Goal: Task Accomplishment & Management: Complete application form

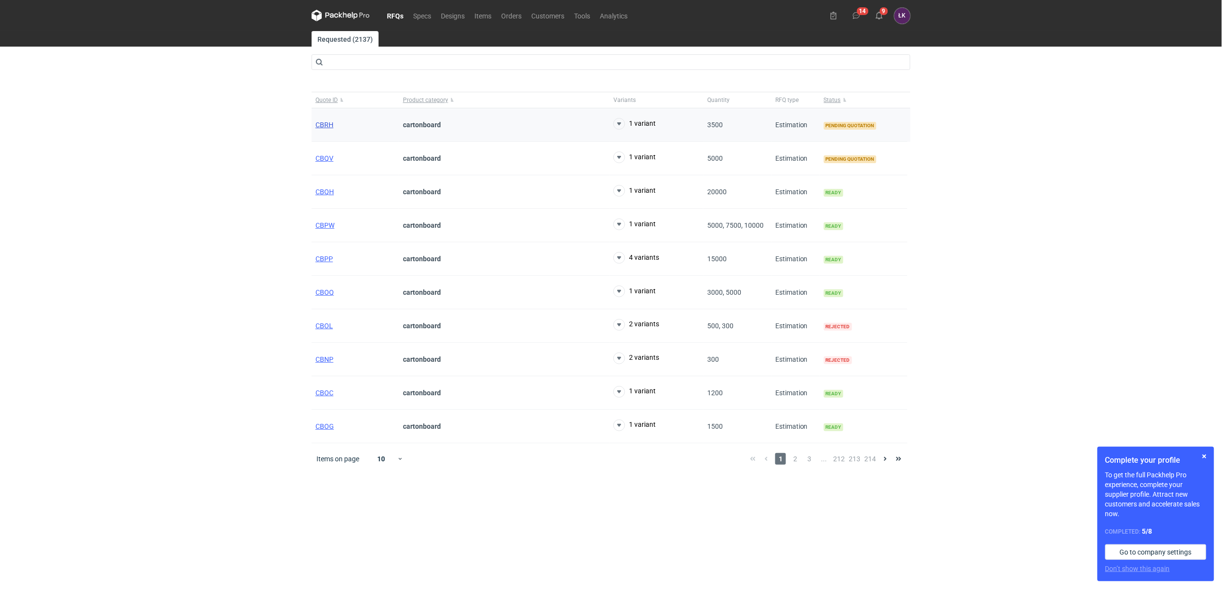
click at [324, 125] on span "CBRH" at bounding box center [324, 125] width 18 height 8
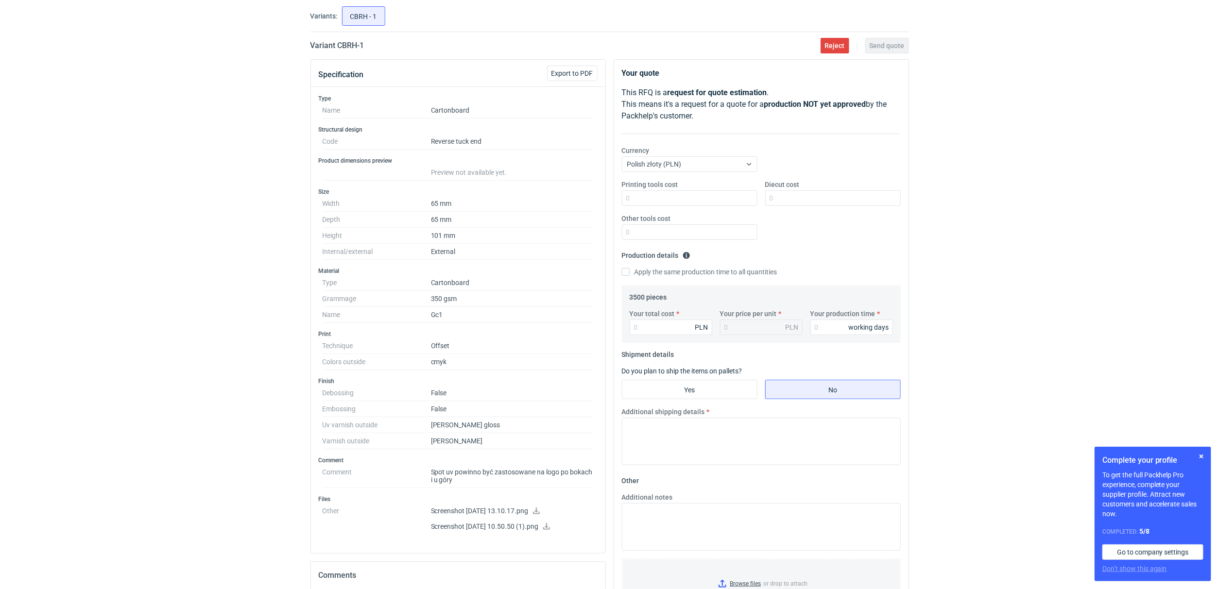
scroll to position [145, 0]
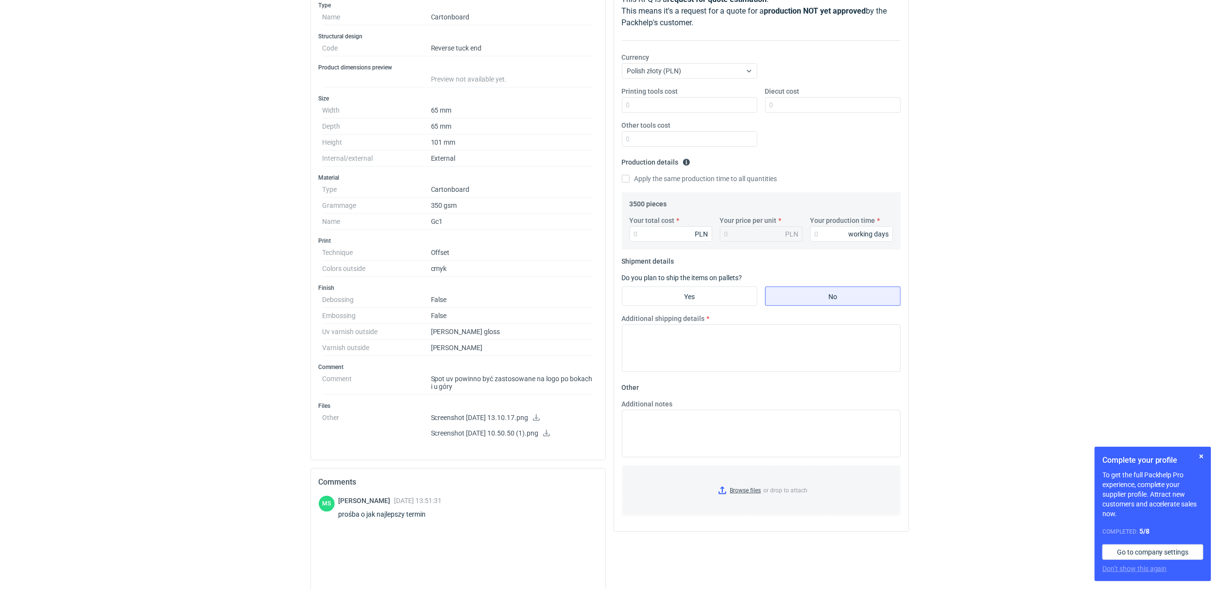
click at [540, 419] on icon at bounding box center [537, 417] width 8 height 7
click at [551, 434] on icon at bounding box center [547, 433] width 8 height 7
click at [170, 231] on div "RFQs Specs Designs Items Orders Customers Tools Analytics 14 9 [PERSON_NAME] Ko…" at bounding box center [609, 149] width 1219 height 589
click at [18, 209] on div "RFQs Specs Designs Items Orders Customers Tools Analytics 14 9 [PERSON_NAME] Ko…" at bounding box center [609, 149] width 1219 height 589
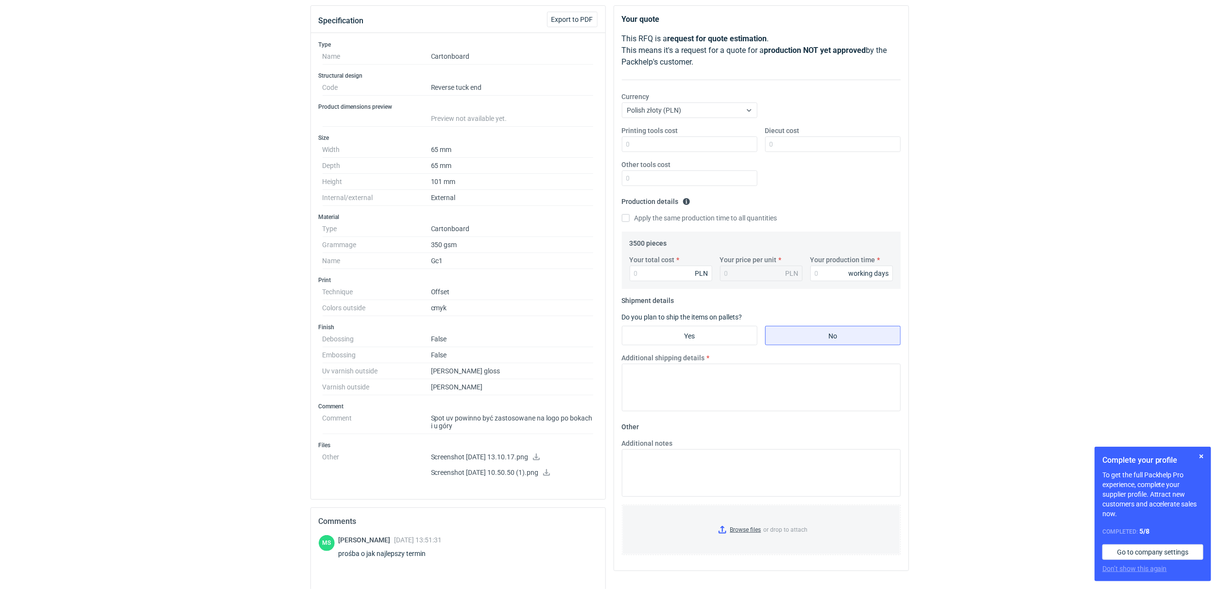
scroll to position [73, 0]
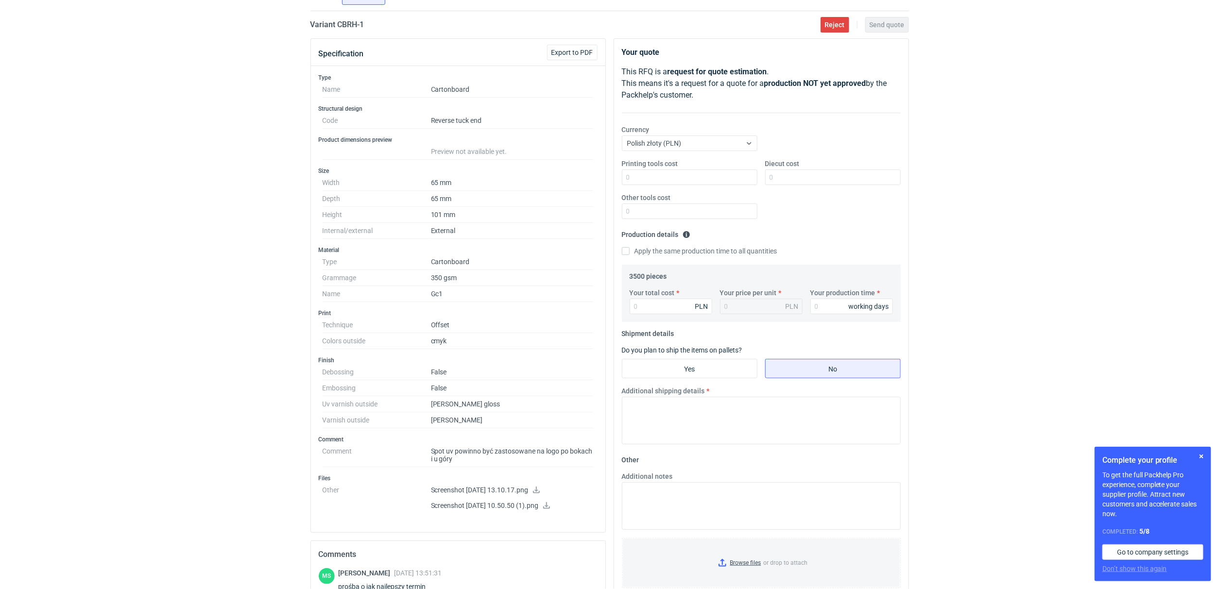
click at [290, 327] on div "RFQs Specs Designs Items Orders Customers Tools Analytics 14 9 [PERSON_NAME] Ko…" at bounding box center [609, 221] width 1219 height 589
drag, startPoint x: 305, startPoint y: 284, endPoint x: 549, endPoint y: 421, distance: 280.0
click at [549, 421] on div "RFQs Specs Designs Items Orders Customers Tools Analytics 14 9 [PERSON_NAME] Ko…" at bounding box center [609, 221] width 1219 height 589
click at [549, 421] on dd "[PERSON_NAME]" at bounding box center [512, 421] width 163 height 16
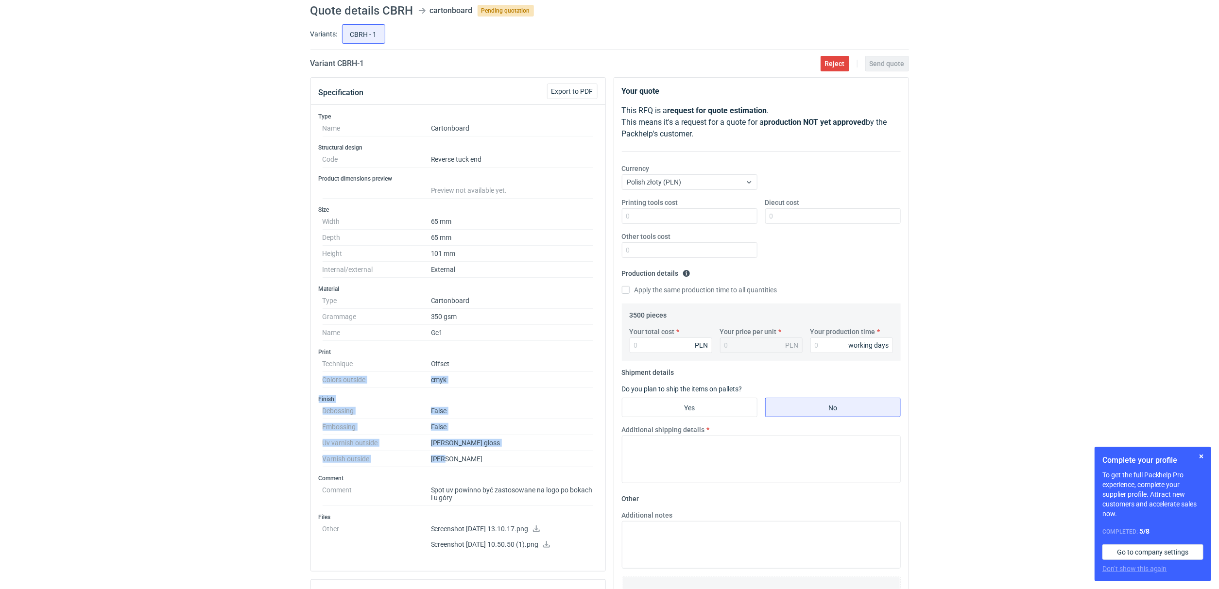
scroll to position [0, 0]
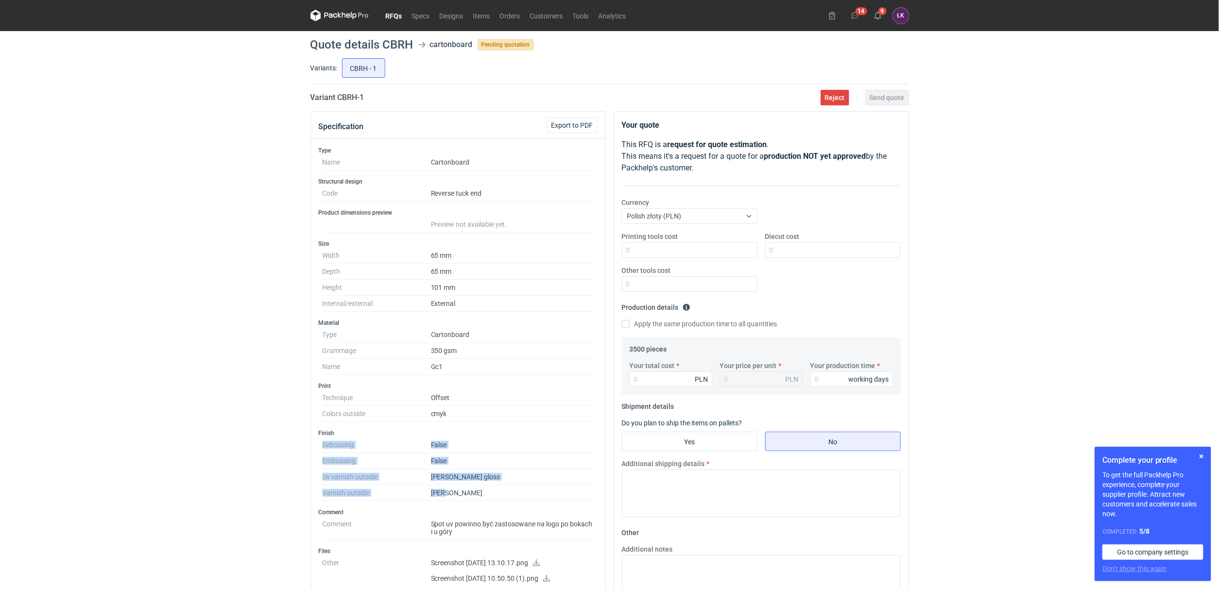
drag, startPoint x: 504, startPoint y: 424, endPoint x: 303, endPoint y: 450, distance: 203.4
click at [303, 450] on div "RFQs Specs Designs Items Orders Customers Tools Analytics 14 9 [PERSON_NAME] Ko…" at bounding box center [609, 294] width 1219 height 589
click at [267, 482] on div "RFQs Specs Designs Items Orders Customers Tools Analytics 14 9 [PERSON_NAME] Ko…" at bounding box center [609, 294] width 1219 height 589
drag, startPoint x: 470, startPoint y: 502, endPoint x: 330, endPoint y: 432, distance: 156.7
click at [330, 434] on div "Finish Debossing False Embossing False Uv varnish outside [PERSON_NAME] gloss V…" at bounding box center [458, 466] width 279 height 72
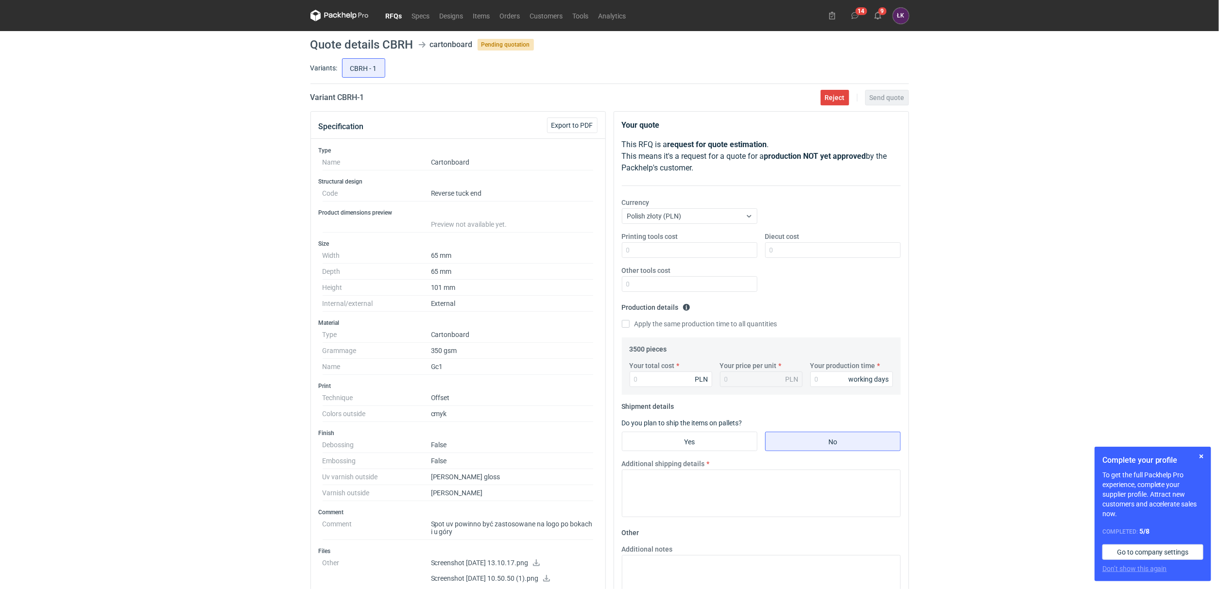
click at [292, 411] on div "RFQs Specs Designs Items Orders Customers Tools Analytics 14 9 [PERSON_NAME] Ko…" at bounding box center [609, 294] width 1219 height 589
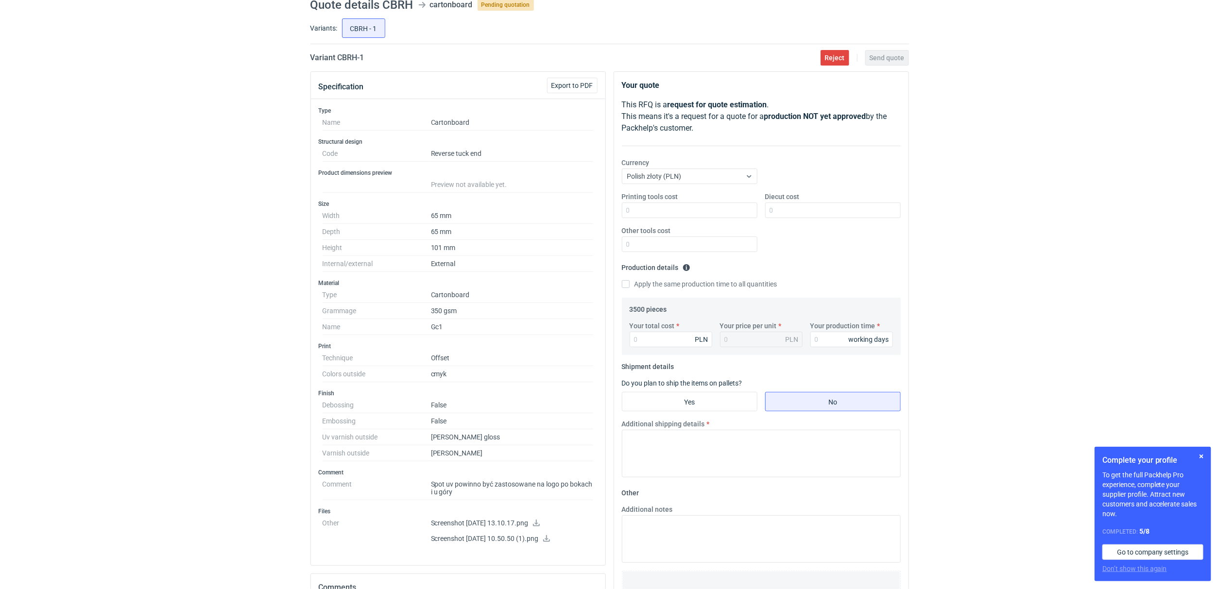
scroll to position [73, 0]
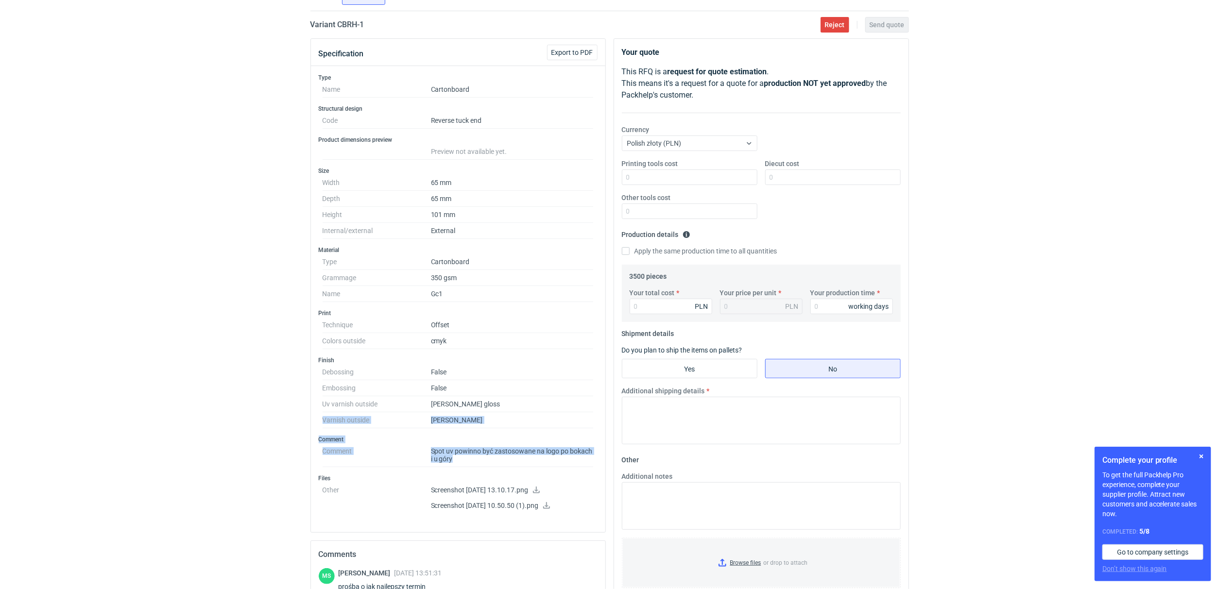
drag, startPoint x: 320, startPoint y: 420, endPoint x: 477, endPoint y: 463, distance: 162.2
click at [477, 463] on div "Type Name Cartonboard Structural design Code Reverse tuck end Product dimension…" at bounding box center [458, 299] width 294 height 466
click at [498, 333] on dd "Offset" at bounding box center [512, 325] width 163 height 16
click at [658, 310] on input "Your total cost" at bounding box center [671, 307] width 83 height 16
type input "47"
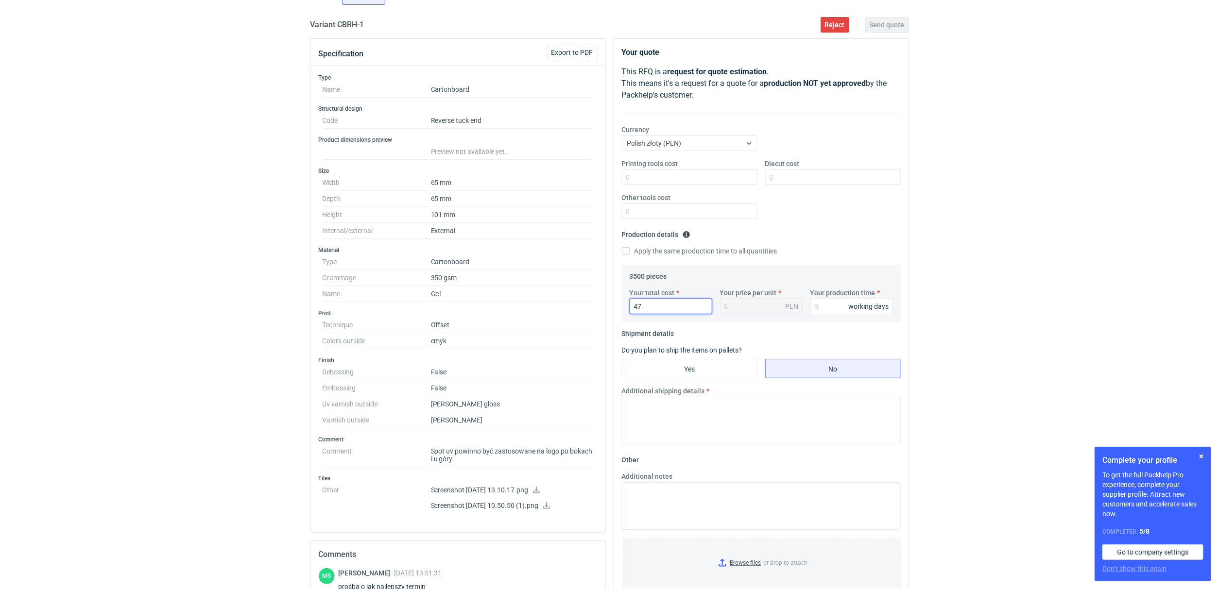
type input "0.01"
type input "477"
type input "0.14"
type input "4777"
type input "1.36"
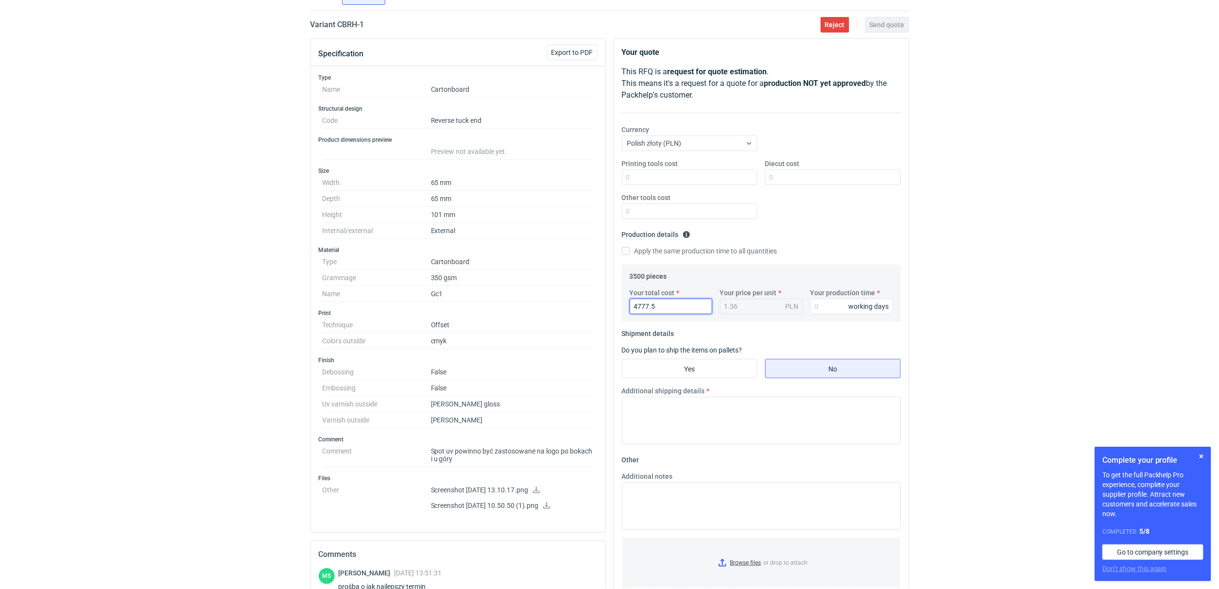
type input "4777.50"
type input "1.37"
type input "4777.50"
click at [818, 307] on input "Your production time" at bounding box center [851, 307] width 83 height 16
type input "15"
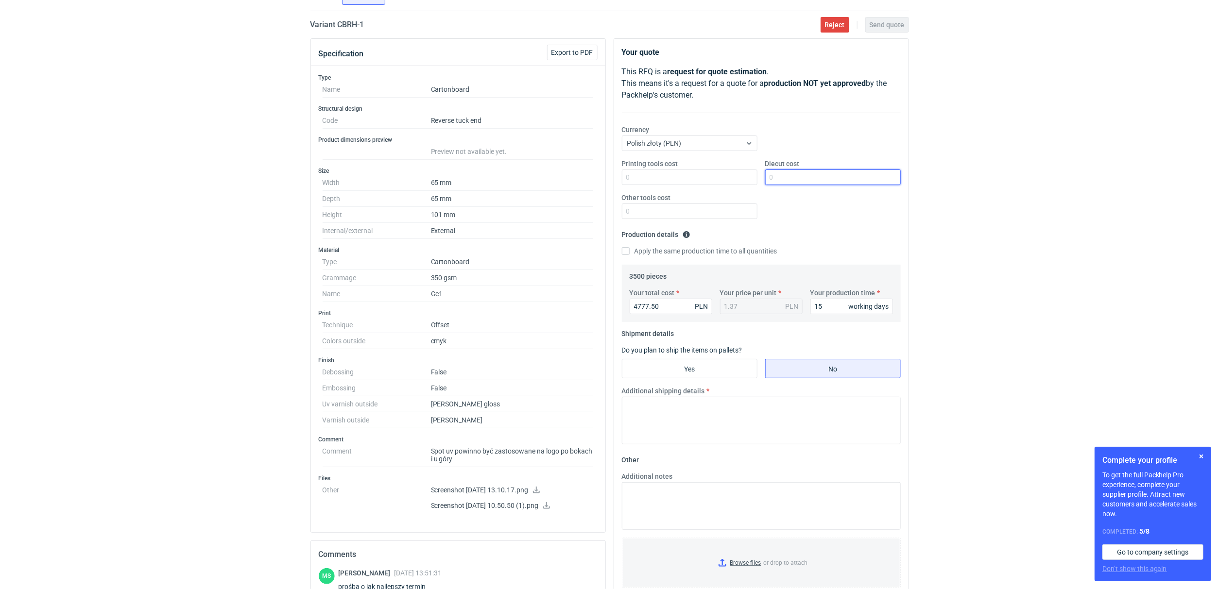
click at [838, 171] on input "Diecut cost" at bounding box center [833, 178] width 136 height 16
type input "1100"
click at [692, 373] on input "Yes" at bounding box center [689, 369] width 135 height 18
radio input "true"
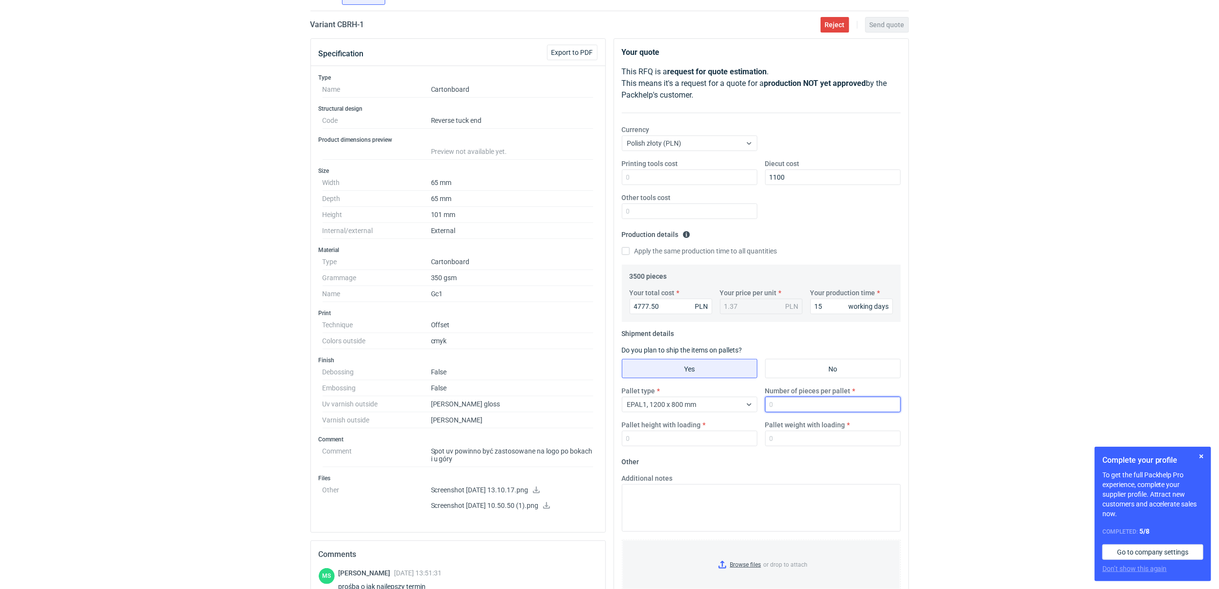
click at [802, 401] on input "Number of pieces per pallet" at bounding box center [833, 405] width 136 height 16
type input "3500"
click at [714, 404] on div "EPAL1, 1200 x 800 mm" at bounding box center [681, 405] width 119 height 14
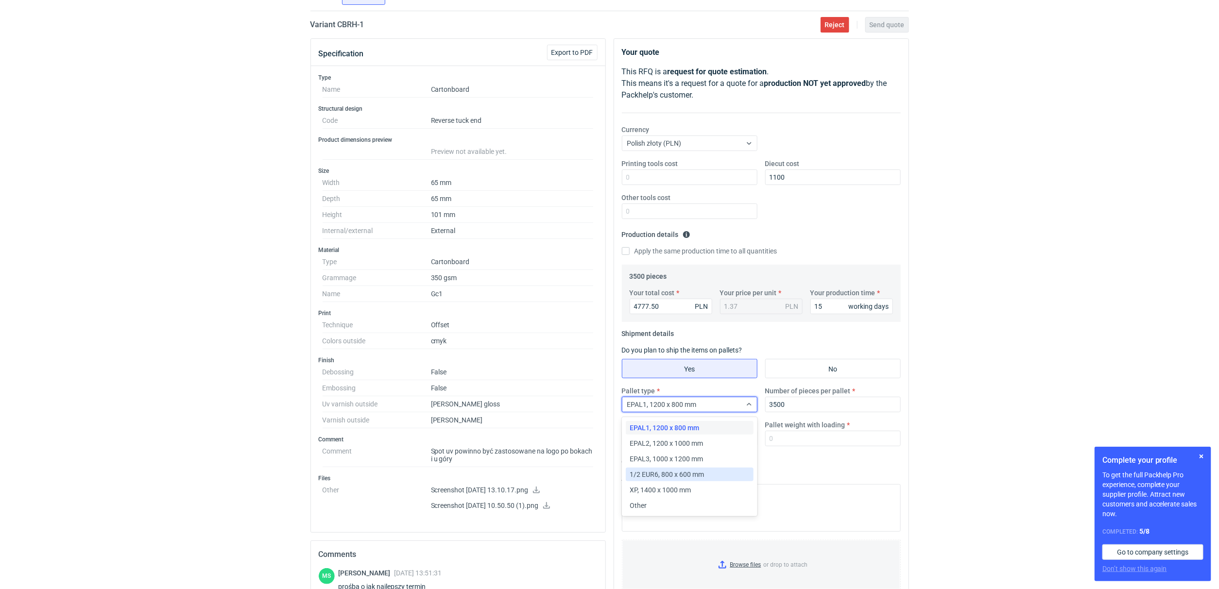
click at [669, 472] on span "1/2 EUR6, 800 x 600 mm" at bounding box center [667, 475] width 74 height 10
click at [796, 438] on input "Pallet weight with loading" at bounding box center [833, 439] width 136 height 16
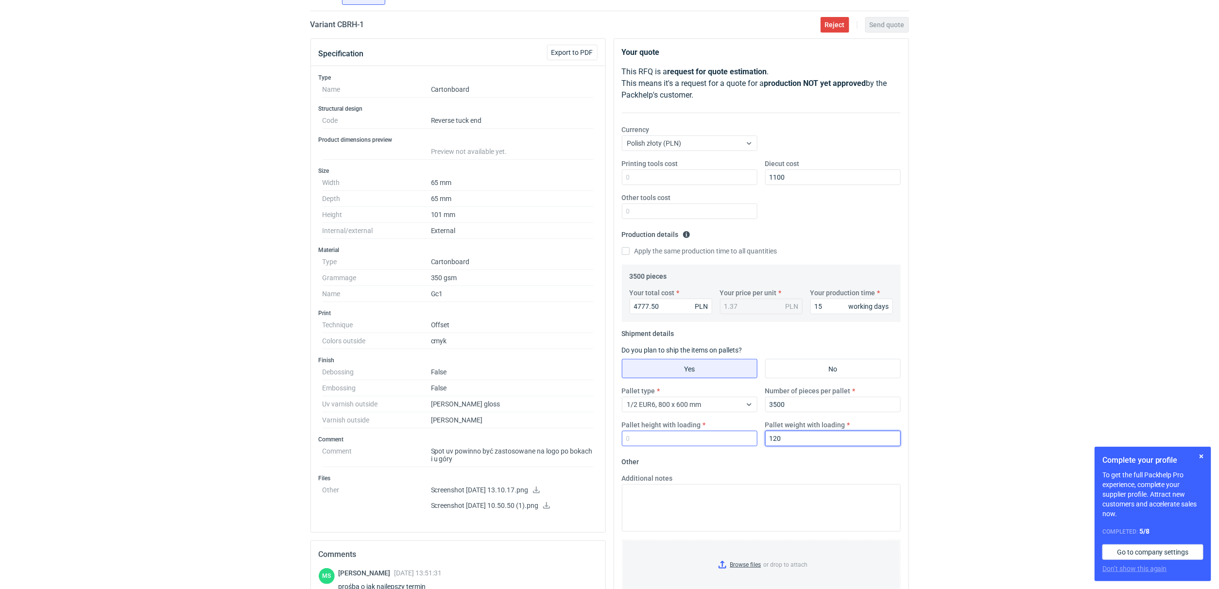
type input "120"
click at [671, 438] on input "Pallet height with loading" at bounding box center [690, 439] width 136 height 16
type input "150"
click at [949, 348] on div "RFQs Specs Designs Items Orders Customers Tools Analytics 14 9 [PERSON_NAME] Ko…" at bounding box center [609, 221] width 1219 height 589
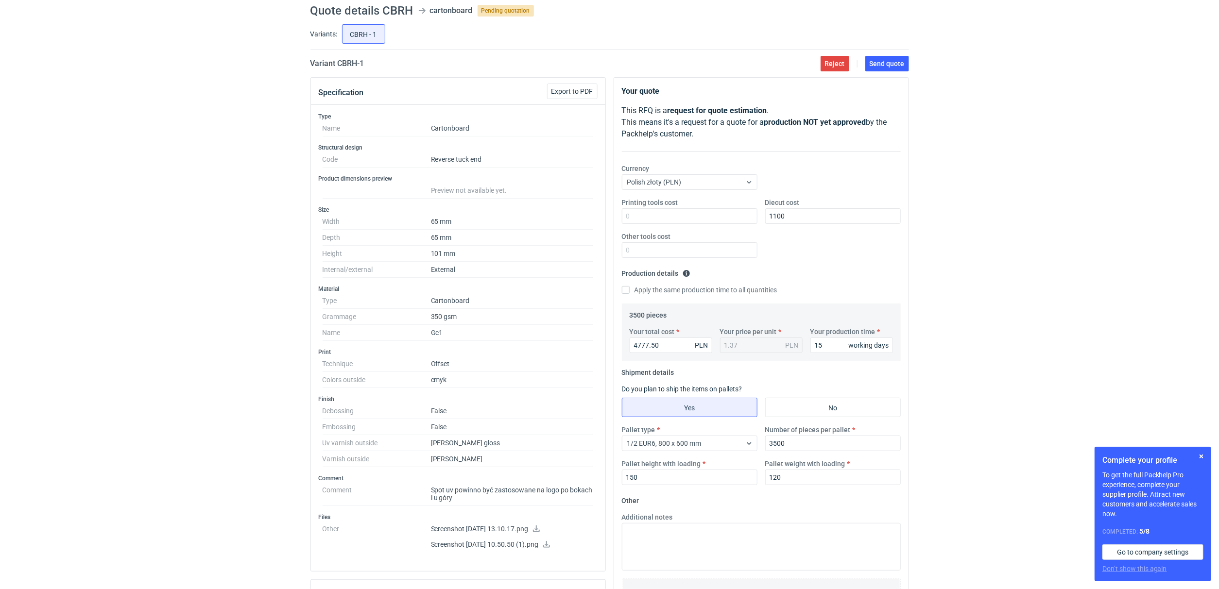
scroll to position [0, 0]
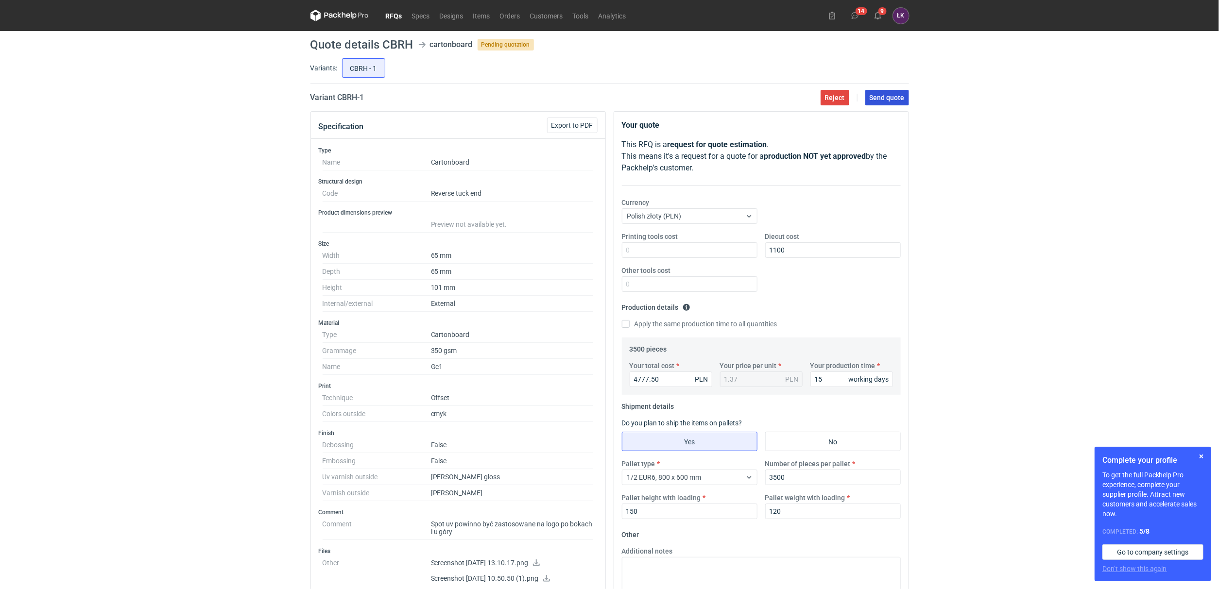
click at [901, 101] on span "Send quote" at bounding box center [887, 97] width 35 height 7
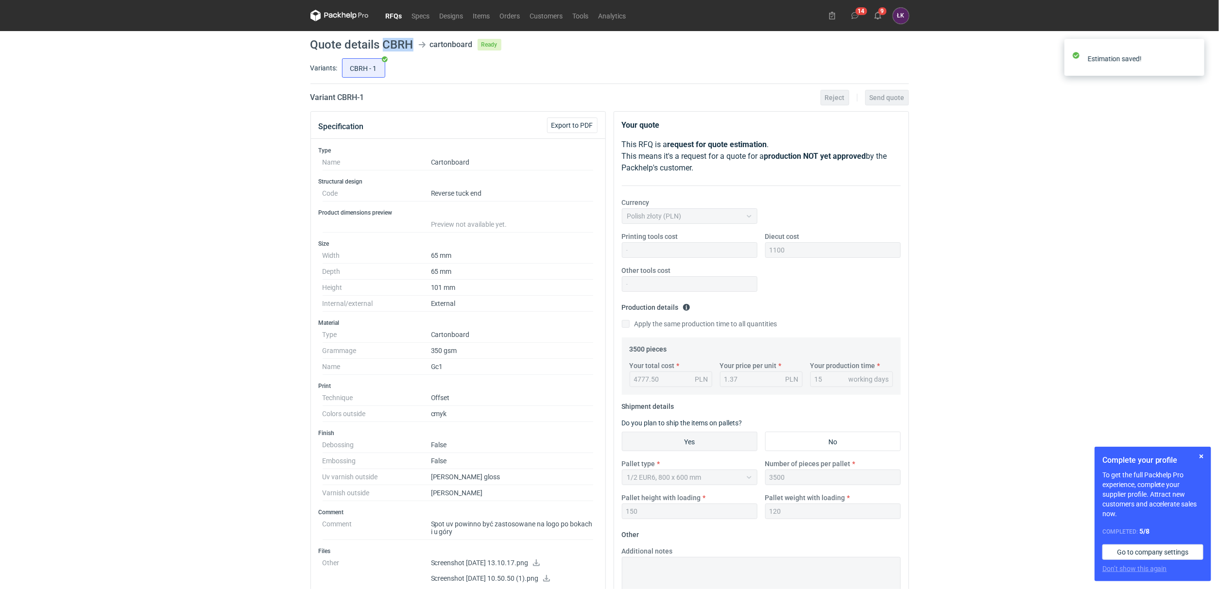
drag, startPoint x: 381, startPoint y: 44, endPoint x: 411, endPoint y: 43, distance: 30.1
click at [411, 43] on h1 "Quote details CBRH" at bounding box center [361, 45] width 103 height 12
copy h1 "CBRH"
click at [394, 17] on link "RFQs" at bounding box center [394, 16] width 26 height 12
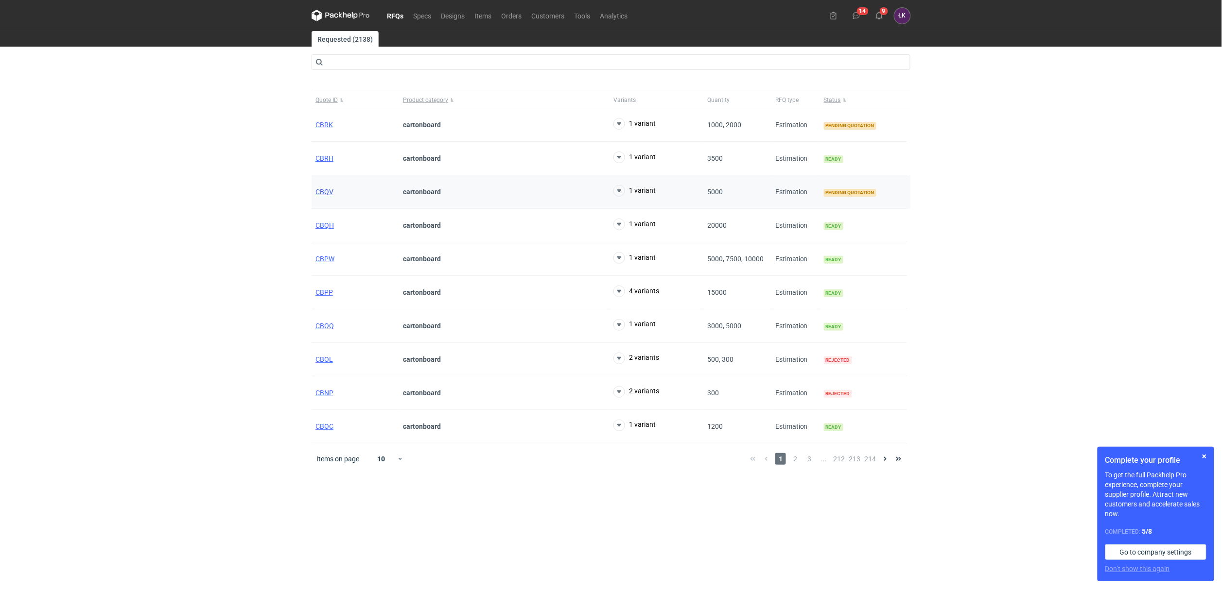
click at [332, 193] on span "CBQV" at bounding box center [324, 192] width 18 height 8
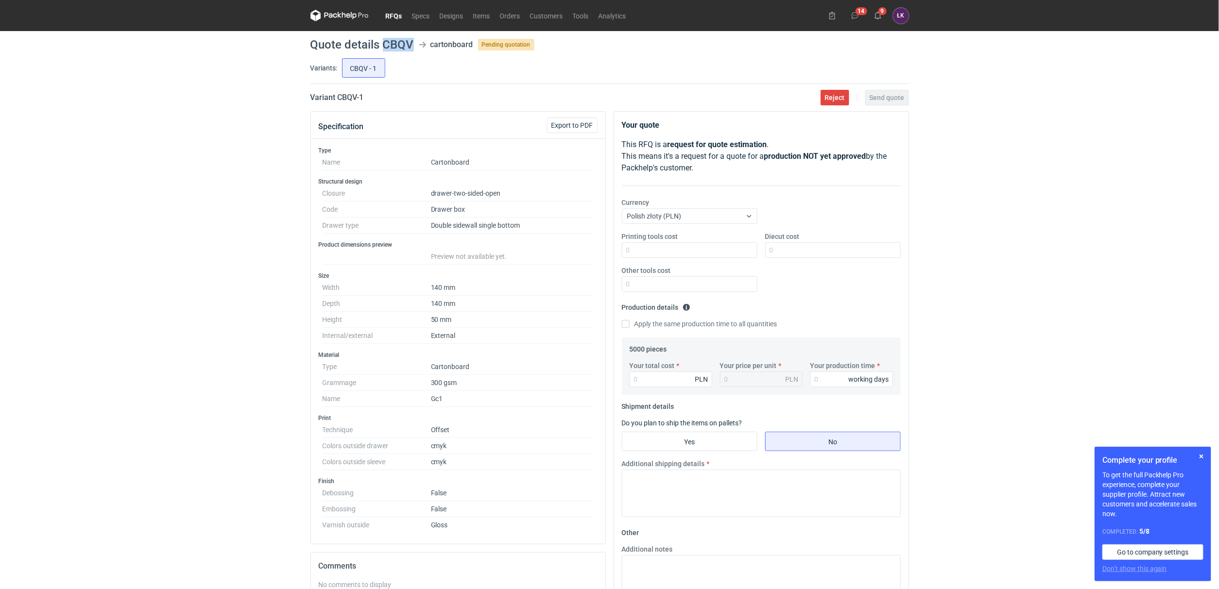
drag, startPoint x: 383, startPoint y: 39, endPoint x: 411, endPoint y: 41, distance: 27.7
click at [411, 41] on h1 "Quote details CBQV" at bounding box center [361, 45] width 103 height 12
copy h1 "CBQV"
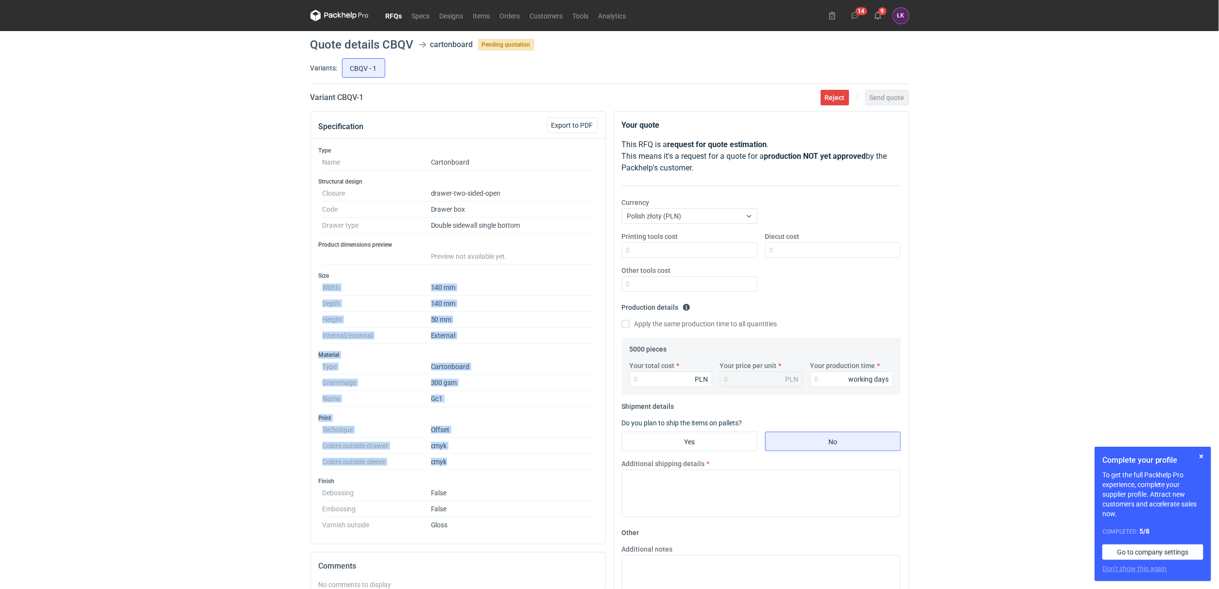
drag, startPoint x: 410, startPoint y: 274, endPoint x: 464, endPoint y: 456, distance: 189.9
click at [464, 456] on div "Type Name Cartonboard Structural design Closure drawer-two-sided-open Code Draw…" at bounding box center [458, 341] width 294 height 405
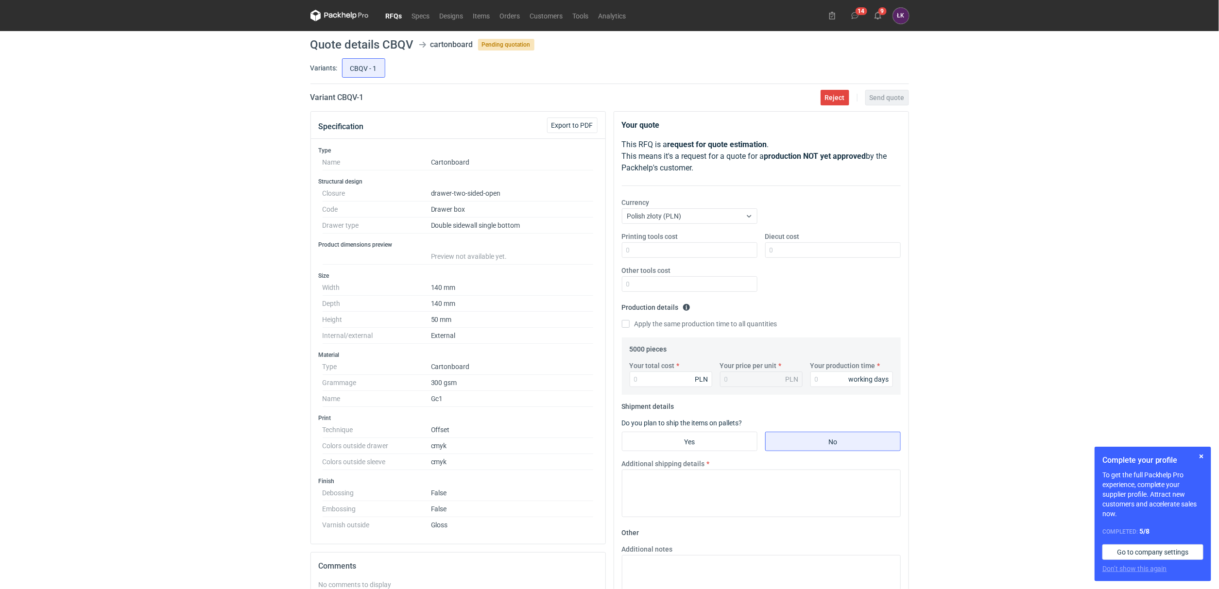
click at [460, 501] on dd "False" at bounding box center [512, 493] width 163 height 16
click at [645, 381] on input "Your total cost" at bounding box center [671, 380] width 83 height 16
type input "5500"
type input "1.1"
type input "5500"
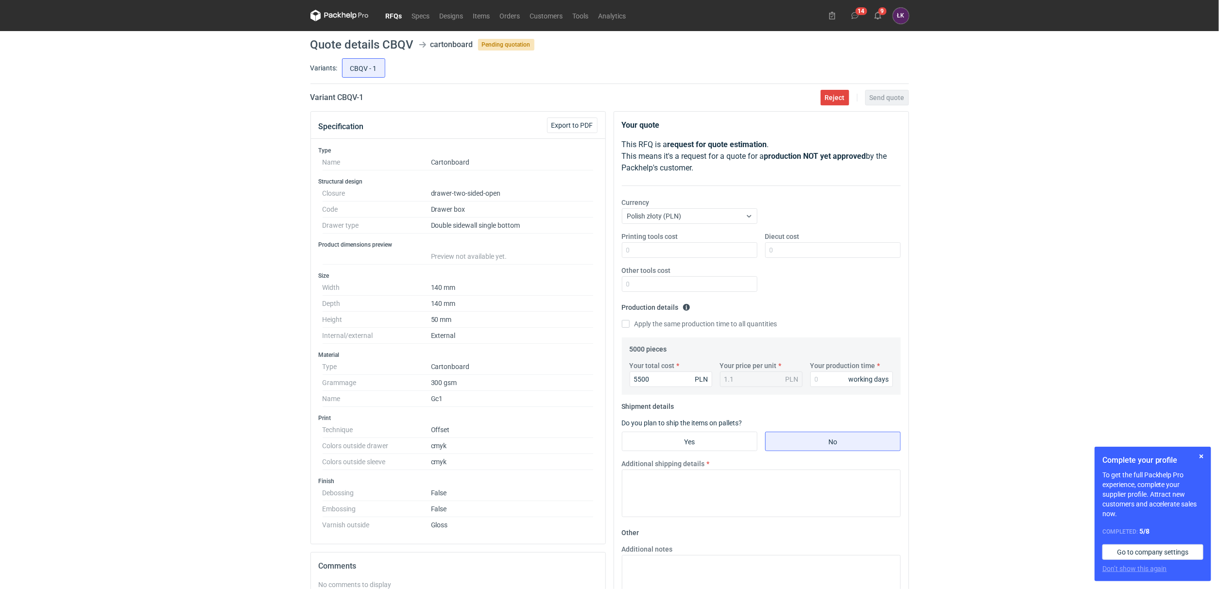
click at [829, 370] on label "Your production time" at bounding box center [842, 366] width 65 height 10
click at [829, 372] on input "Your production time" at bounding box center [851, 380] width 83 height 16
type input "15"
click at [921, 357] on div "RFQs Specs Designs Items Orders Customers Tools Analytics 14 9 [PERSON_NAME] Ko…" at bounding box center [609, 294] width 1219 height 589
click at [825, 253] on input "Diecut cost" at bounding box center [833, 250] width 136 height 16
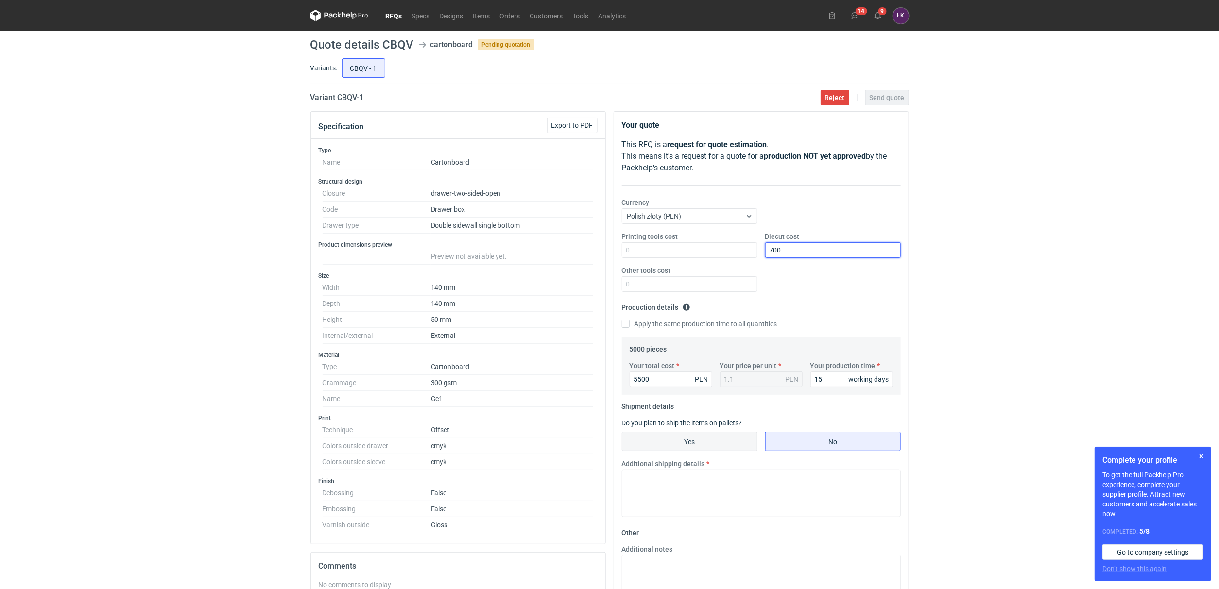
type input "700"
click at [718, 441] on input "Yes" at bounding box center [689, 441] width 135 height 18
radio input "true"
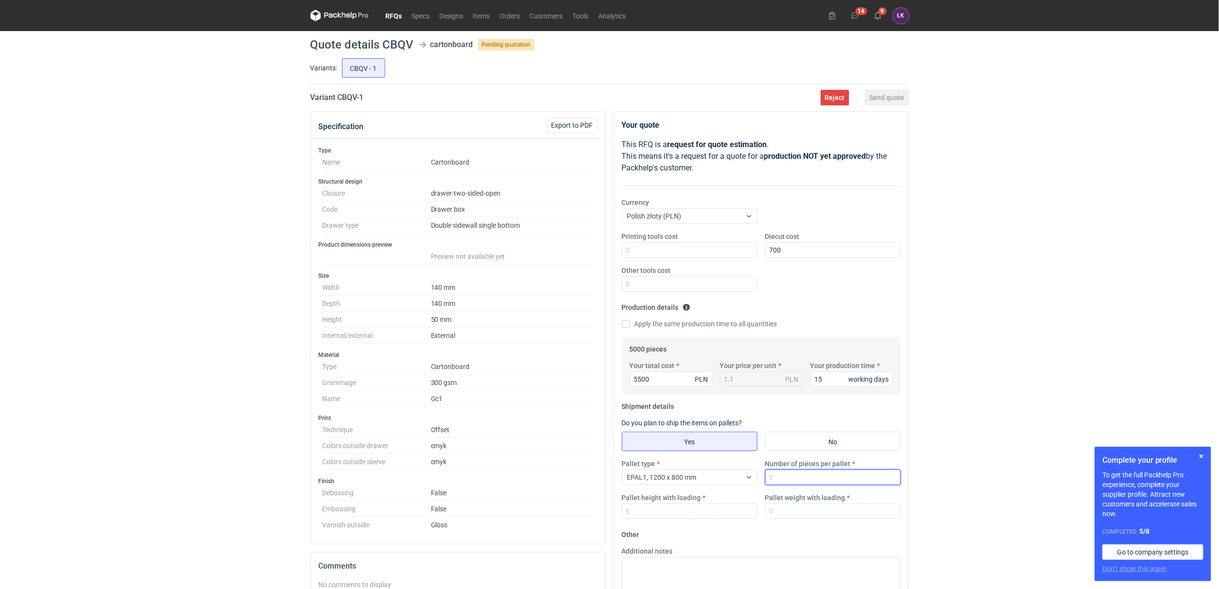
click at [790, 478] on input "Number of pieces per pallet" at bounding box center [833, 478] width 136 height 16
type input "5000"
click at [773, 509] on input "Pallet weight with loading" at bounding box center [833, 512] width 136 height 16
type input "350"
click at [699, 504] on input "Pallet height with loading" at bounding box center [690, 512] width 136 height 16
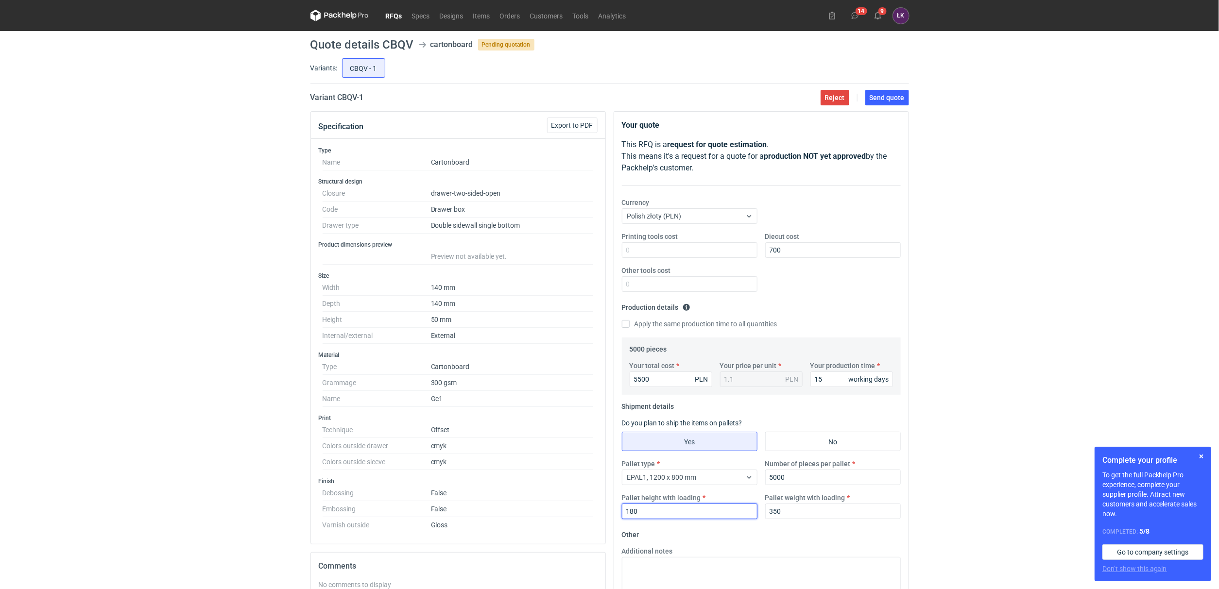
type input "180"
click at [968, 368] on div "RFQs Specs Designs Items Orders Customers Tools Analytics 14 9 [PERSON_NAME] Ko…" at bounding box center [609, 294] width 1219 height 589
click at [900, 103] on button "Send quote" at bounding box center [887, 98] width 44 height 16
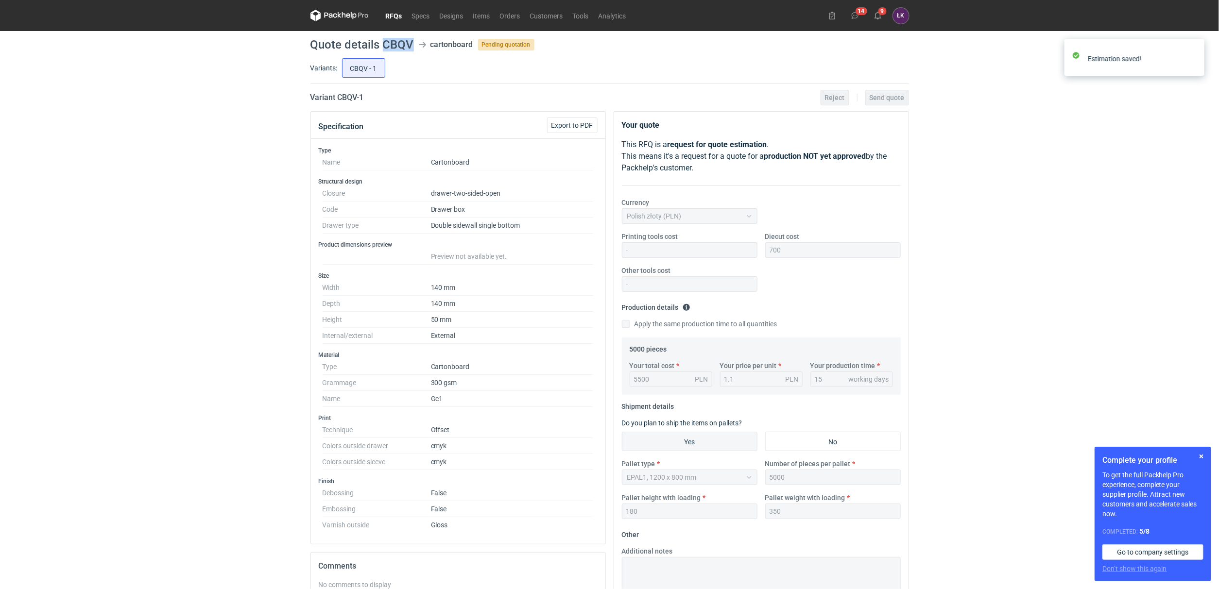
drag, startPoint x: 384, startPoint y: 43, endPoint x: 414, endPoint y: 43, distance: 30.1
click at [414, 43] on header "Quote details CBQV cartonboard Pending quotation" at bounding box center [609, 45] width 599 height 12
copy h1 "CBQV"
click at [392, 17] on link "RFQs" at bounding box center [394, 16] width 26 height 12
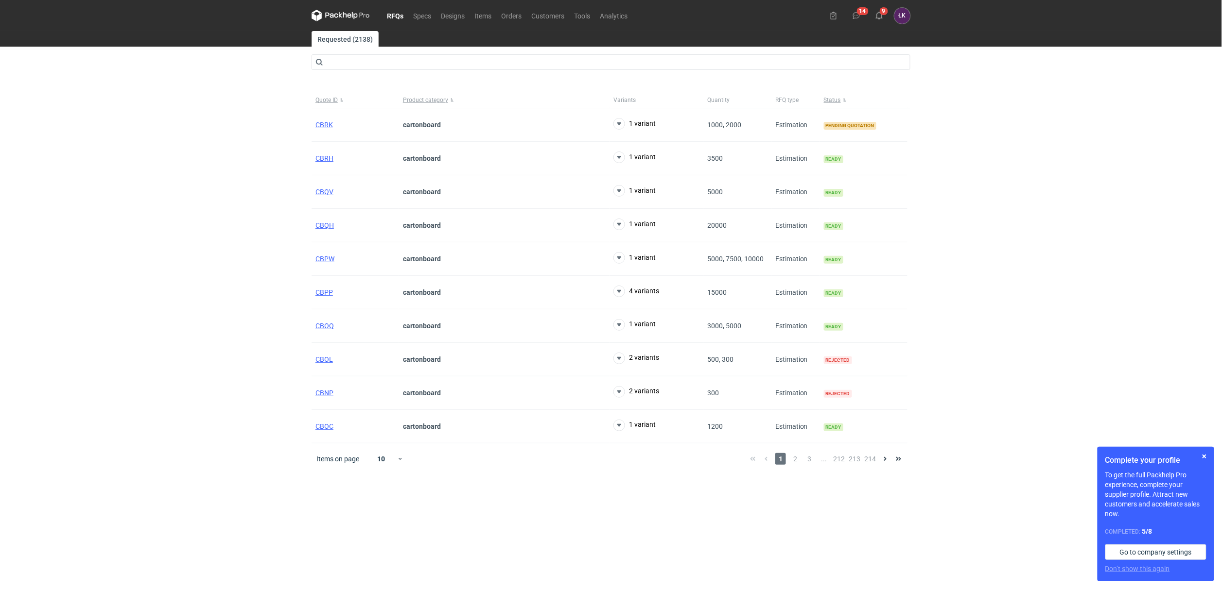
click at [275, 182] on div "RFQs Specs Designs Items Orders Customers Tools Analytics 14 9 [PERSON_NAME] Ko…" at bounding box center [611, 294] width 1222 height 589
click at [324, 124] on span "CBRK" at bounding box center [323, 125] width 17 height 8
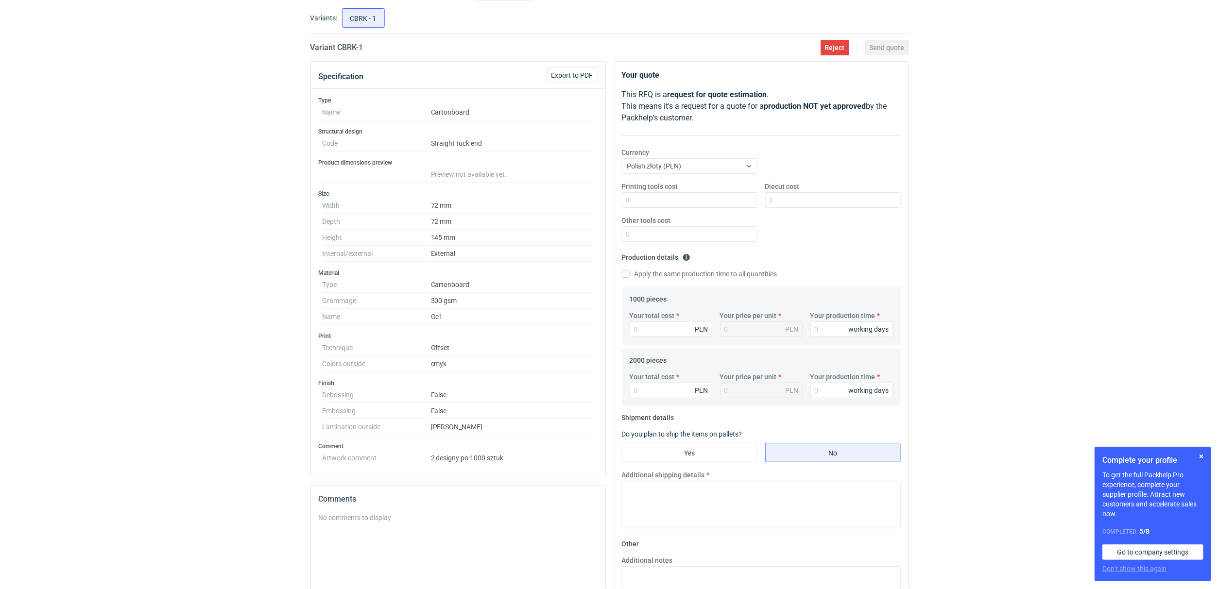
scroll to position [36, 0]
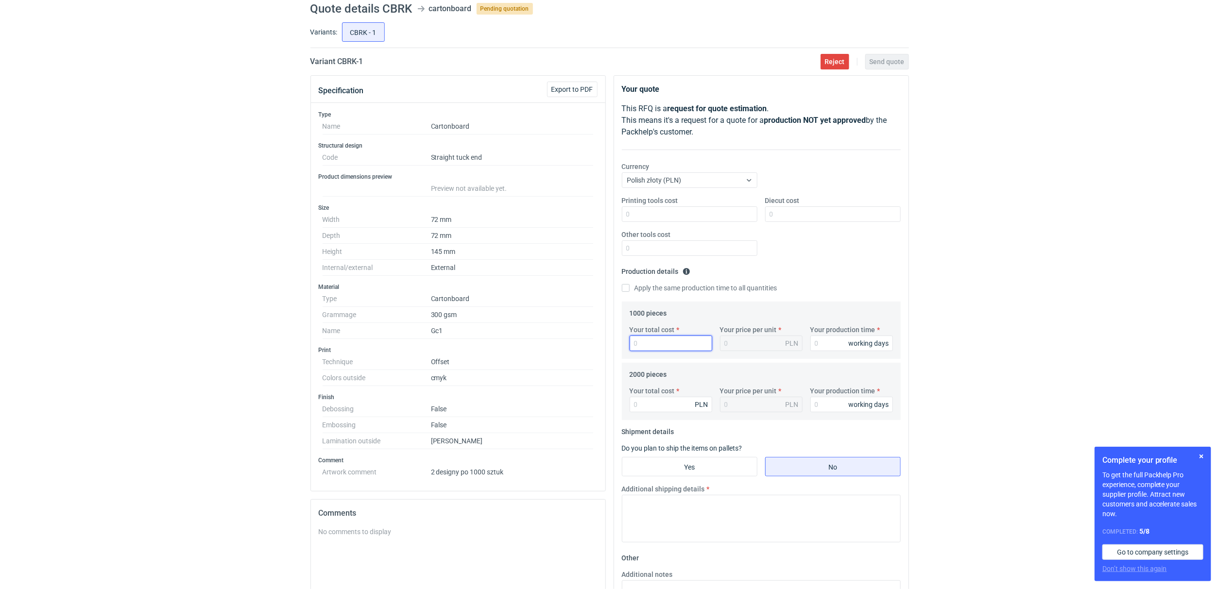
click at [664, 346] on input "Your total cost" at bounding box center [671, 344] width 83 height 16
type input "3700"
type input "3.7"
type input "3700"
click at [830, 347] on input "Your production time" at bounding box center [851, 344] width 83 height 16
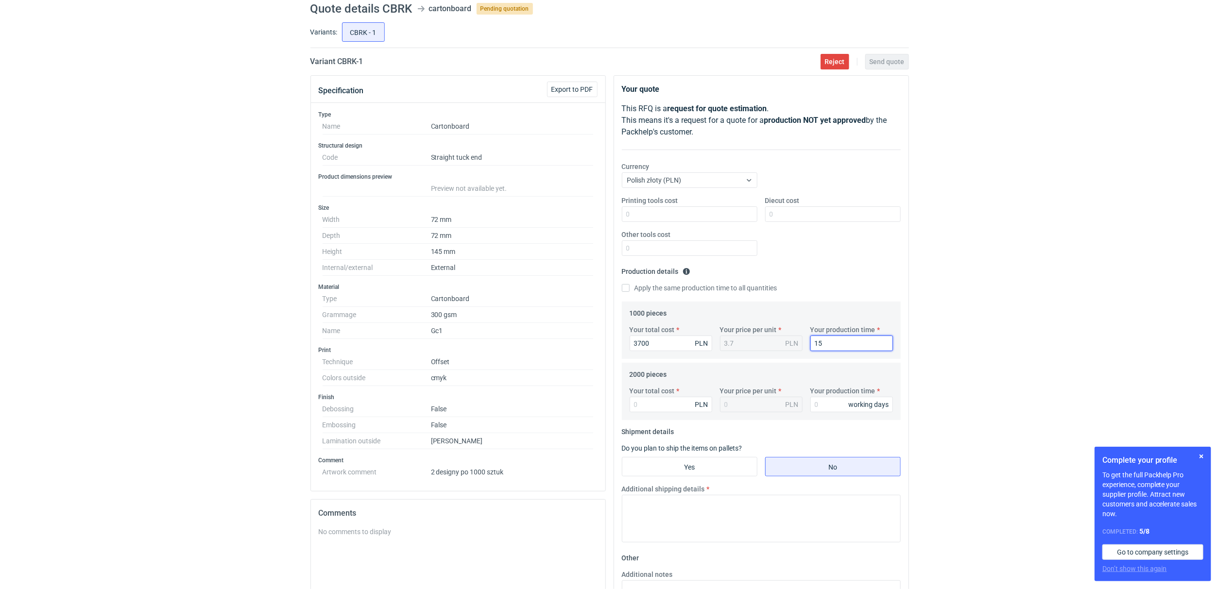
type input "15"
click at [652, 395] on label "Your total cost" at bounding box center [652, 391] width 45 height 10
click at [652, 397] on input "Your total cost" at bounding box center [671, 405] width 83 height 16
click at [650, 403] on input "Your total cost" at bounding box center [671, 405] width 83 height 16
type input "4300"
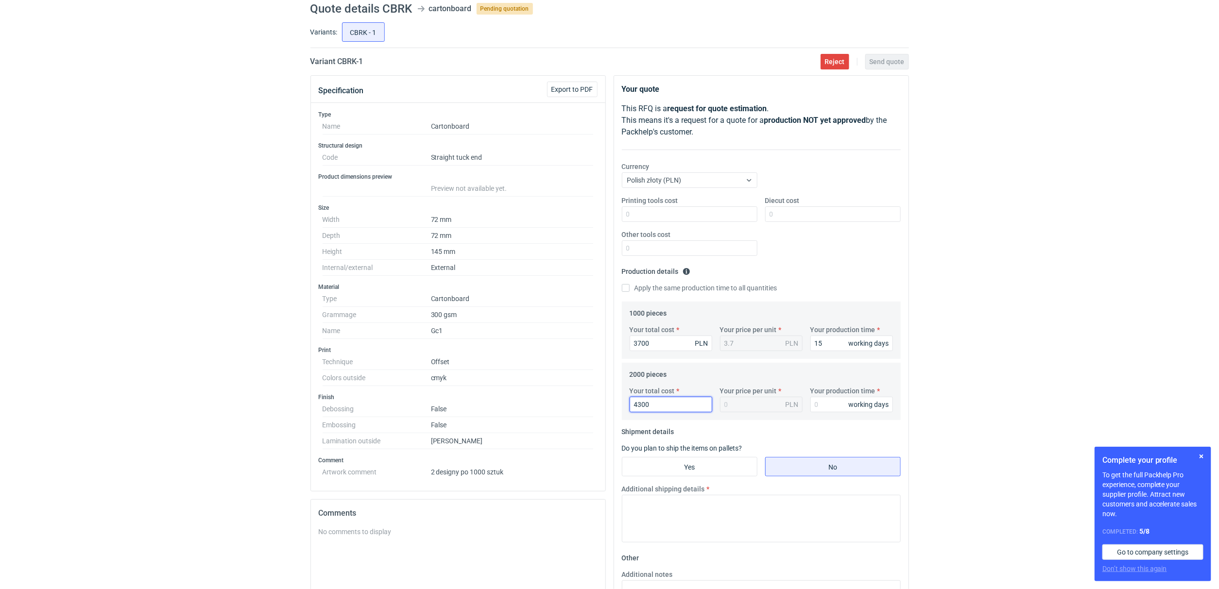
type input "2.15"
type input "4300"
click at [811, 211] on input "Diecut cost" at bounding box center [833, 215] width 136 height 16
type input "700"
click at [685, 290] on label "Apply the same production time to all quantities" at bounding box center [699, 288] width 155 height 10
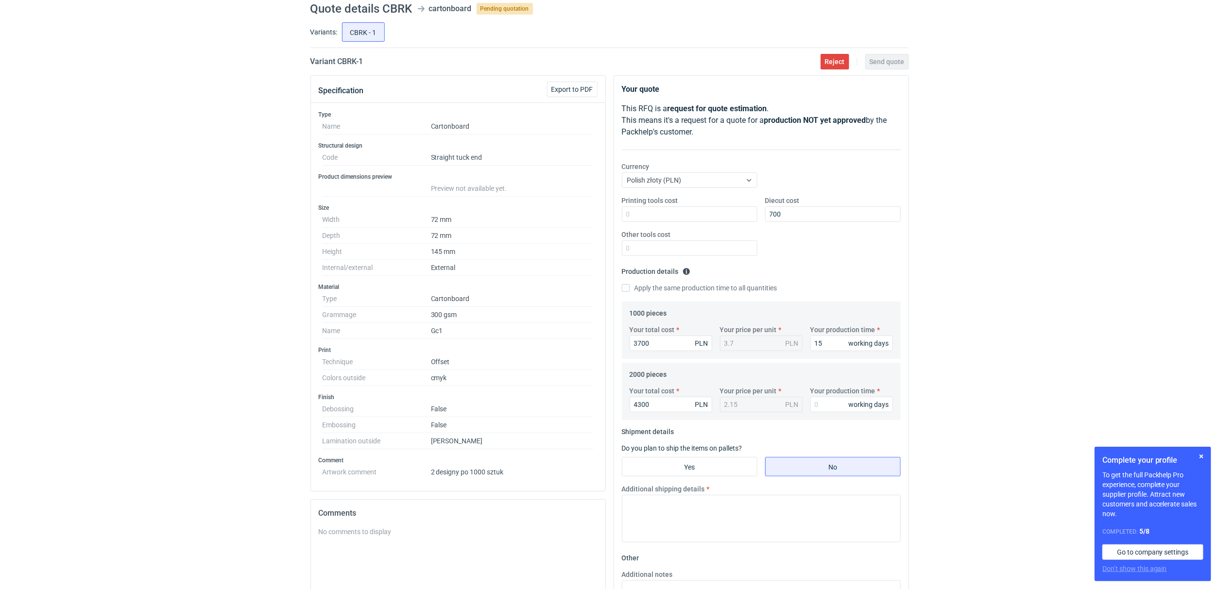
click at [630, 290] on input "Apply the same production time to all quantities" at bounding box center [626, 288] width 8 height 8
checkbox input "true"
type input "15"
click at [694, 460] on input "Yes" at bounding box center [689, 467] width 135 height 18
radio input "true"
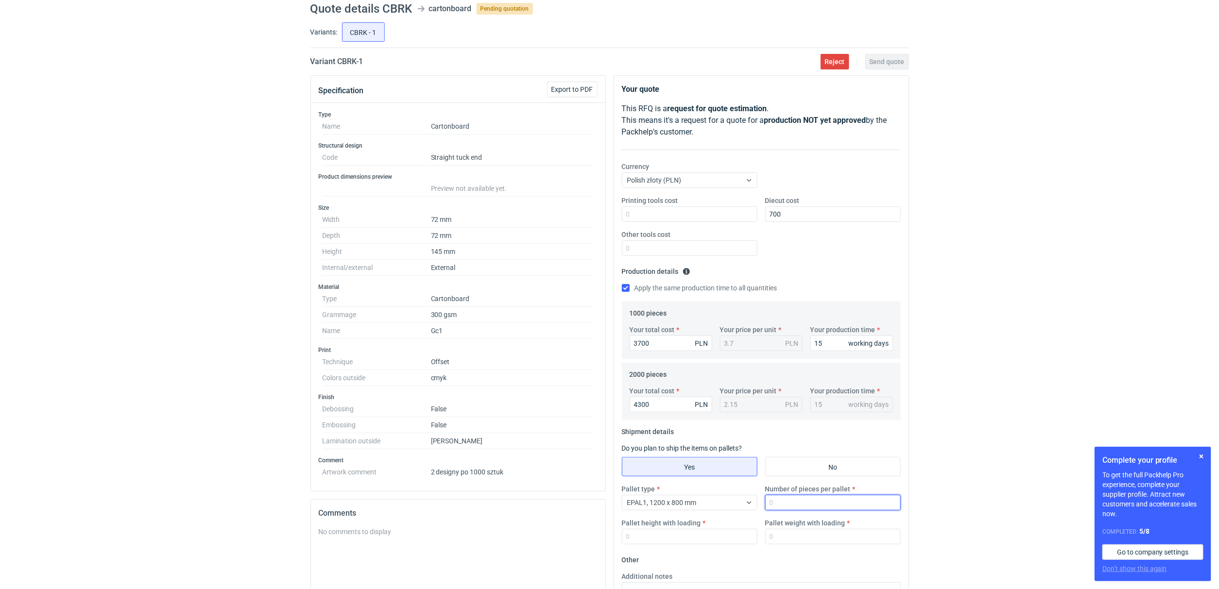
click at [785, 503] on input "Number of pieces per pallet" at bounding box center [833, 503] width 136 height 16
click at [674, 498] on div "EPAL1, 1200 x 800 mm" at bounding box center [681, 503] width 119 height 14
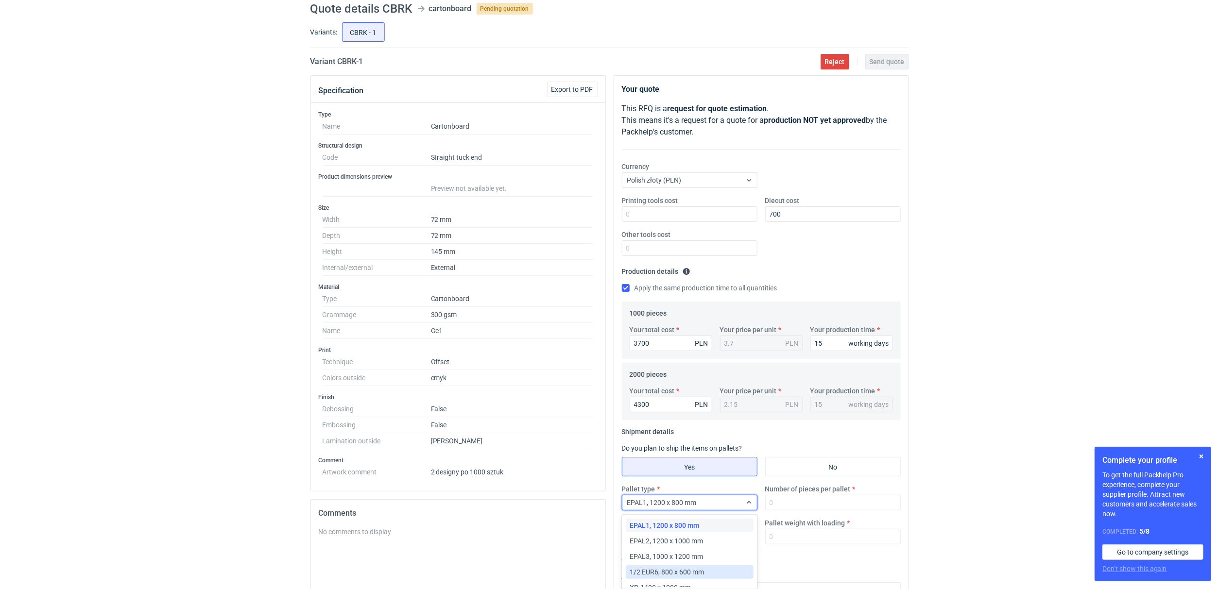
click at [660, 571] on span "1/2 EUR6, 800 x 600 mm" at bounding box center [667, 573] width 74 height 10
click at [784, 504] on input "Number of pieces per pallet" at bounding box center [833, 503] width 136 height 16
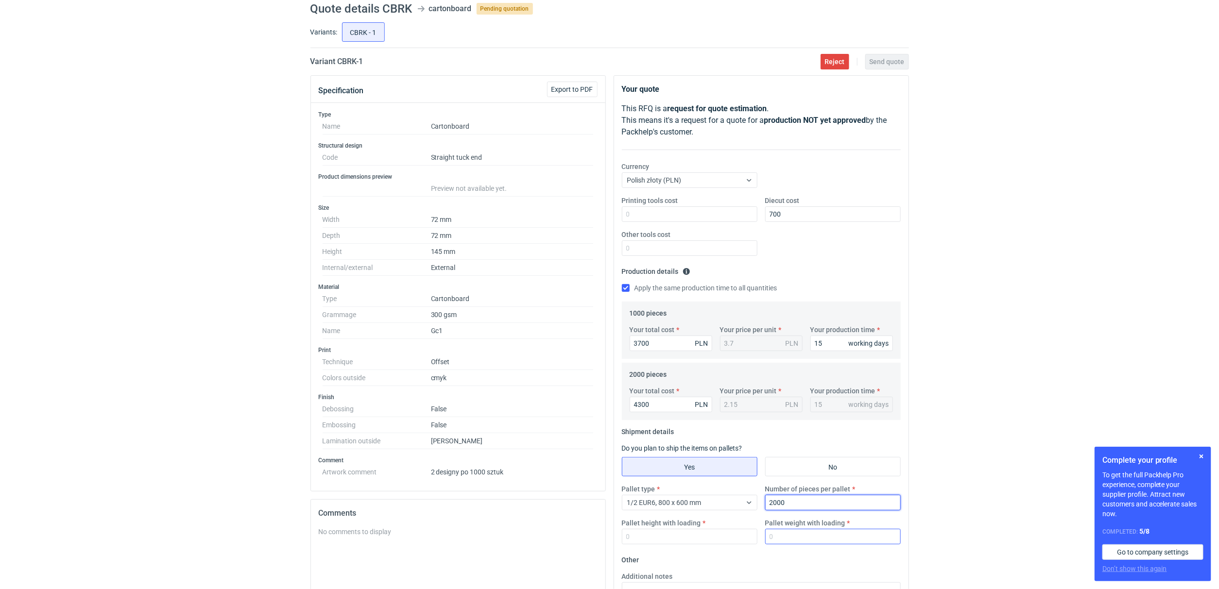
type input "2000"
click at [798, 533] on input "Pallet weight with loading" at bounding box center [833, 537] width 136 height 16
click at [813, 476] on input "No" at bounding box center [833, 467] width 135 height 18
radio input "true"
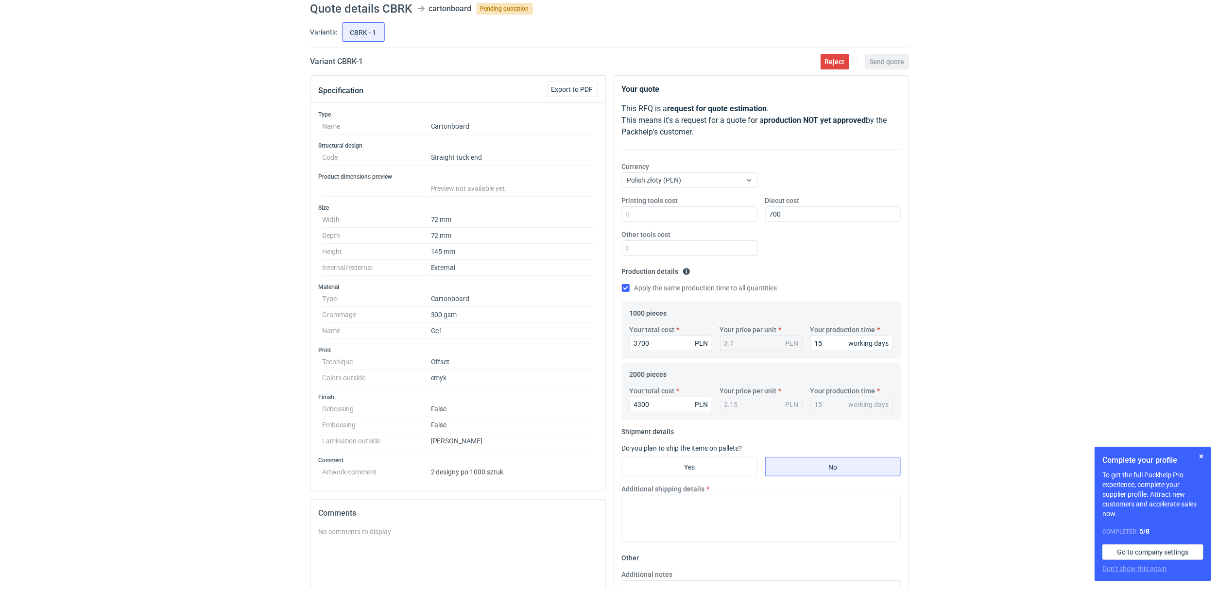
click at [939, 461] on div "RFQs Specs Designs Items Orders Customers Tools Analytics 14 9 [PERSON_NAME] Ko…" at bounding box center [609, 258] width 1219 height 589
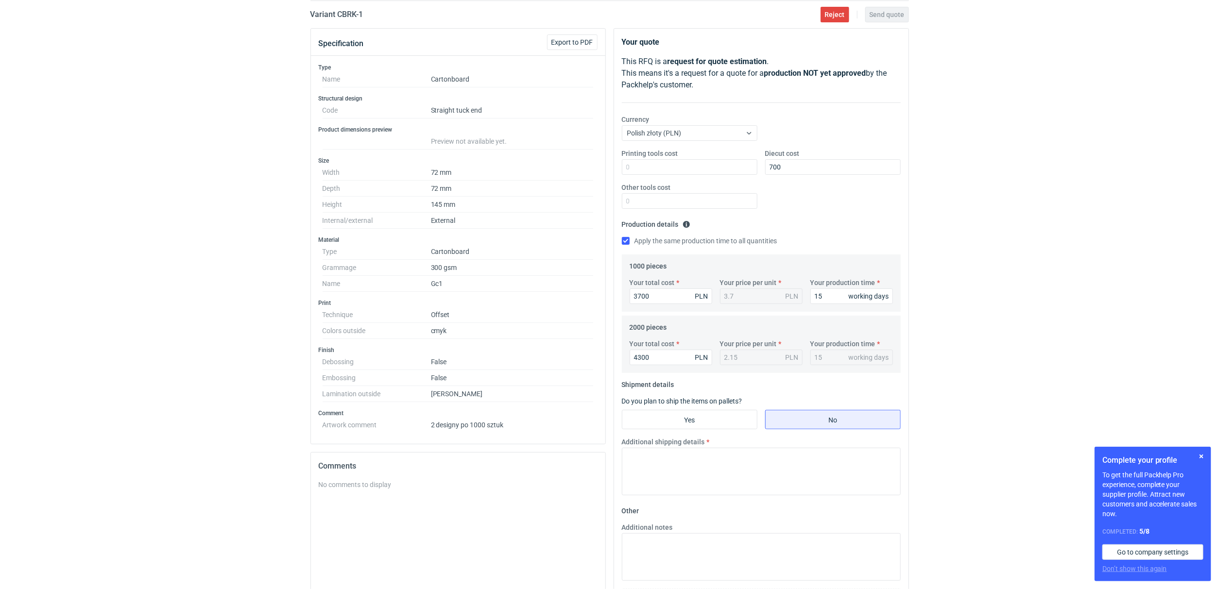
scroll to position [108, 0]
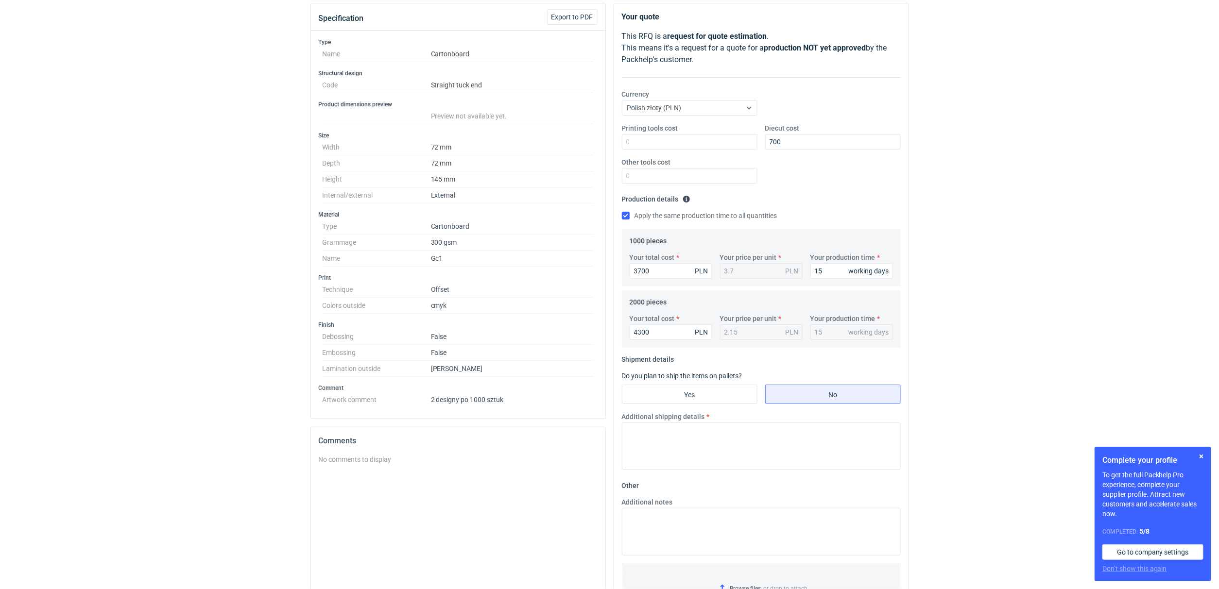
click at [694, 418] on label "Additional shipping details" at bounding box center [663, 417] width 83 height 10
click at [694, 423] on textarea "Additional shipping details" at bounding box center [761, 447] width 279 height 48
type textarea "pakowanie w kartony"
click at [727, 396] on input "Yes" at bounding box center [689, 394] width 135 height 18
radio input "true"
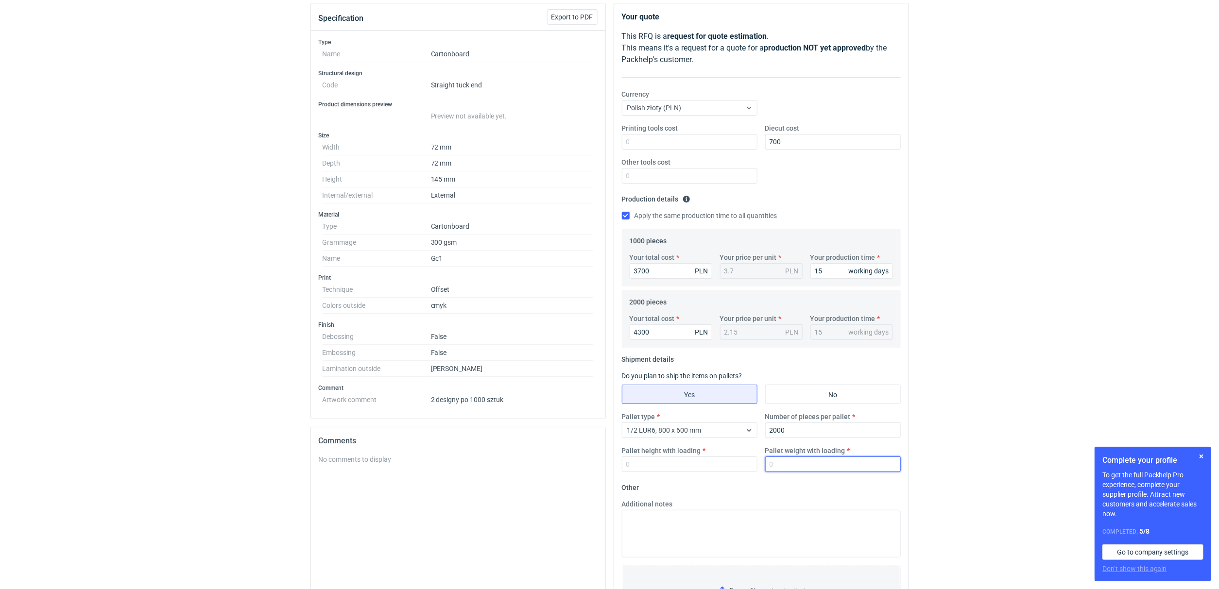
click at [788, 461] on input "Pallet weight with loading" at bounding box center [833, 465] width 136 height 16
type input "100"
click at [646, 466] on input "Pallet height with loading" at bounding box center [690, 465] width 136 height 16
type input "120"
click at [964, 352] on div "RFQs Specs Designs Items Orders Customers Tools Analytics 14 9 [PERSON_NAME] Ko…" at bounding box center [609, 186] width 1219 height 589
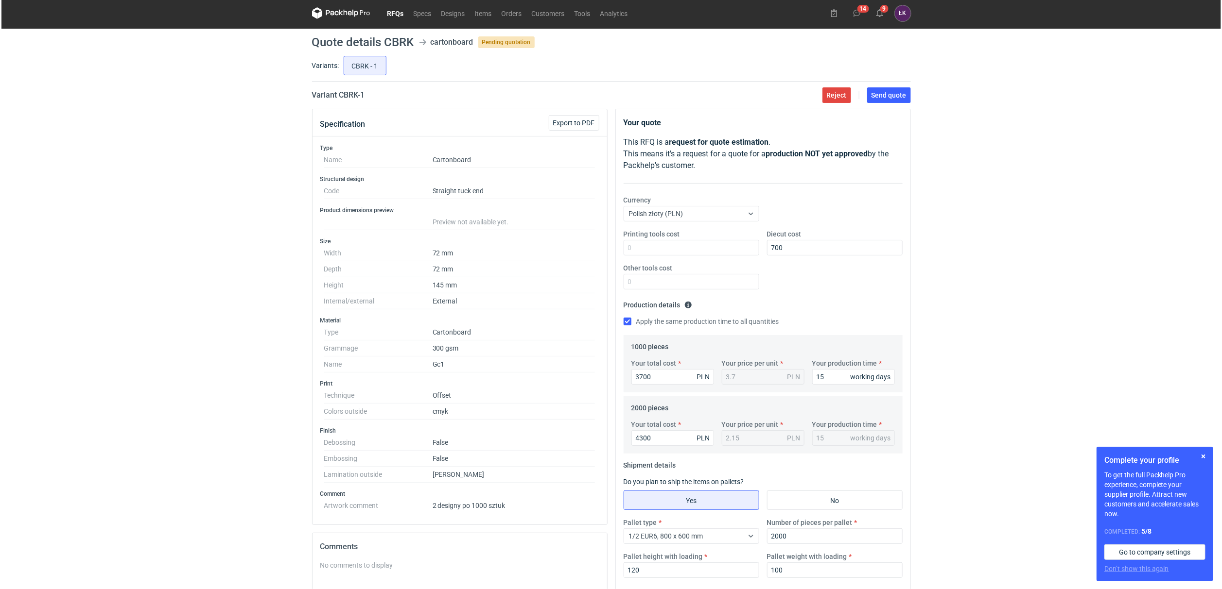
scroll to position [0, 0]
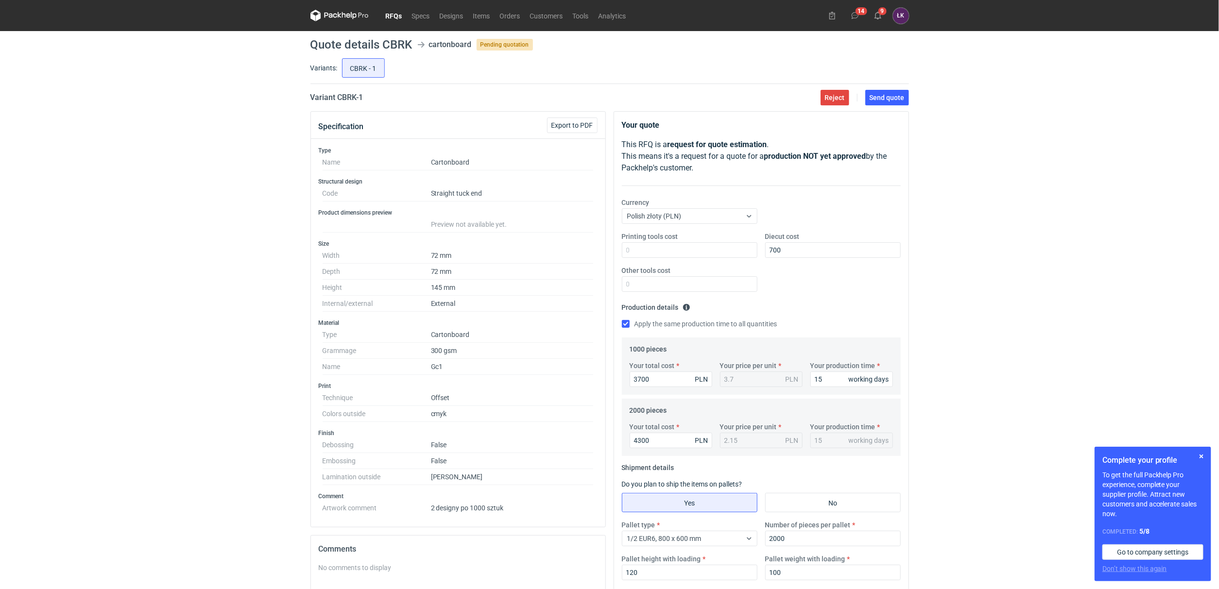
click at [966, 469] on div "RFQs Specs Designs Items Orders Customers Tools Analytics 14 9 [PERSON_NAME] Ko…" at bounding box center [609, 294] width 1219 height 589
click at [886, 99] on span "Send quote" at bounding box center [887, 97] width 35 height 7
drag, startPoint x: 383, startPoint y: 43, endPoint x: 414, endPoint y: 46, distance: 31.2
click at [414, 46] on header "Quote details CBRK cartonboard Pending quotation" at bounding box center [609, 45] width 599 height 12
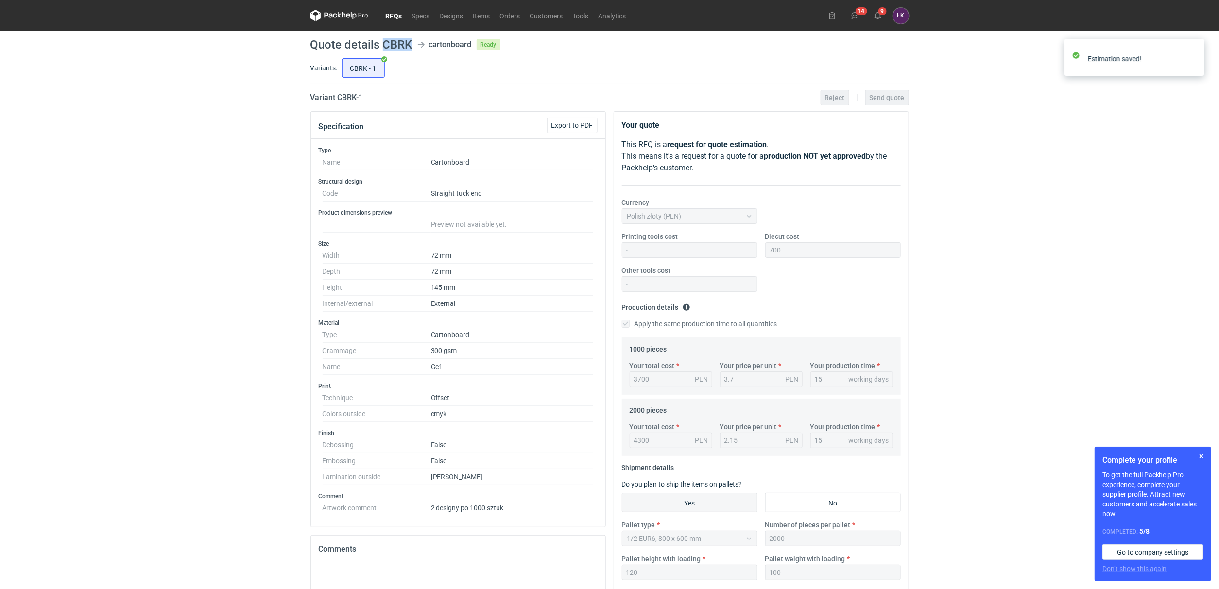
copy h1 "CBRK"
click at [876, 12] on icon at bounding box center [878, 16] width 8 height 8
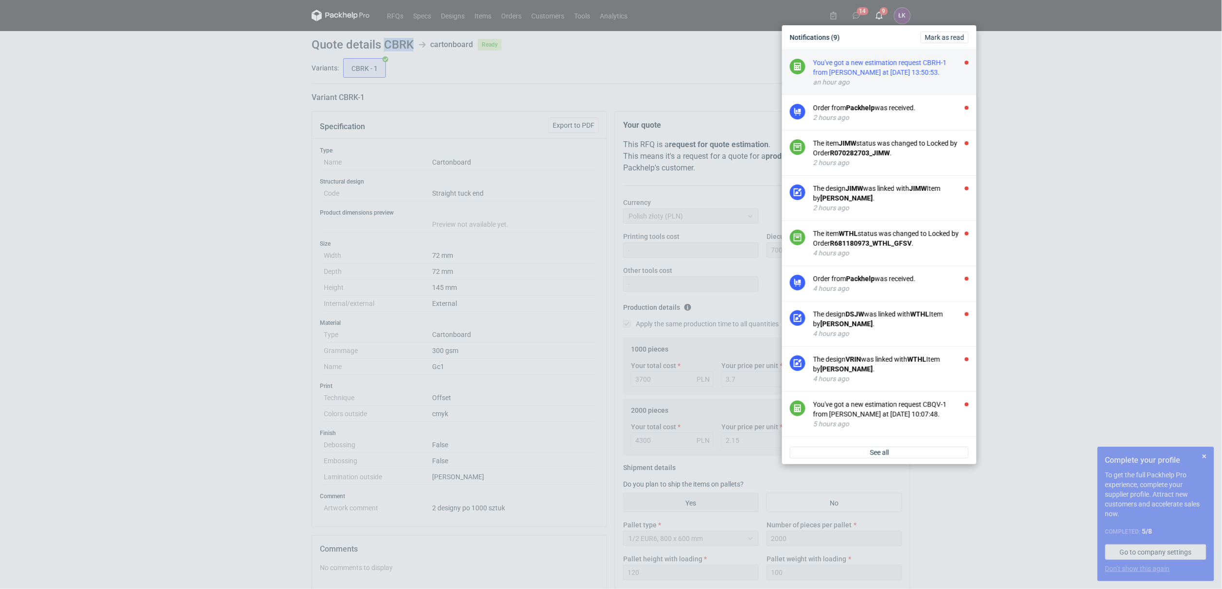
click at [886, 61] on div "You've got a new estimation request CBRH-1 from [PERSON_NAME] at [DATE] 13:50:5…" at bounding box center [890, 67] width 155 height 19
click at [871, 64] on div "You've got a new estimation request CBRK-1 from [PERSON_NAME] at [DATE] 16:02:5…" at bounding box center [890, 67] width 155 height 19
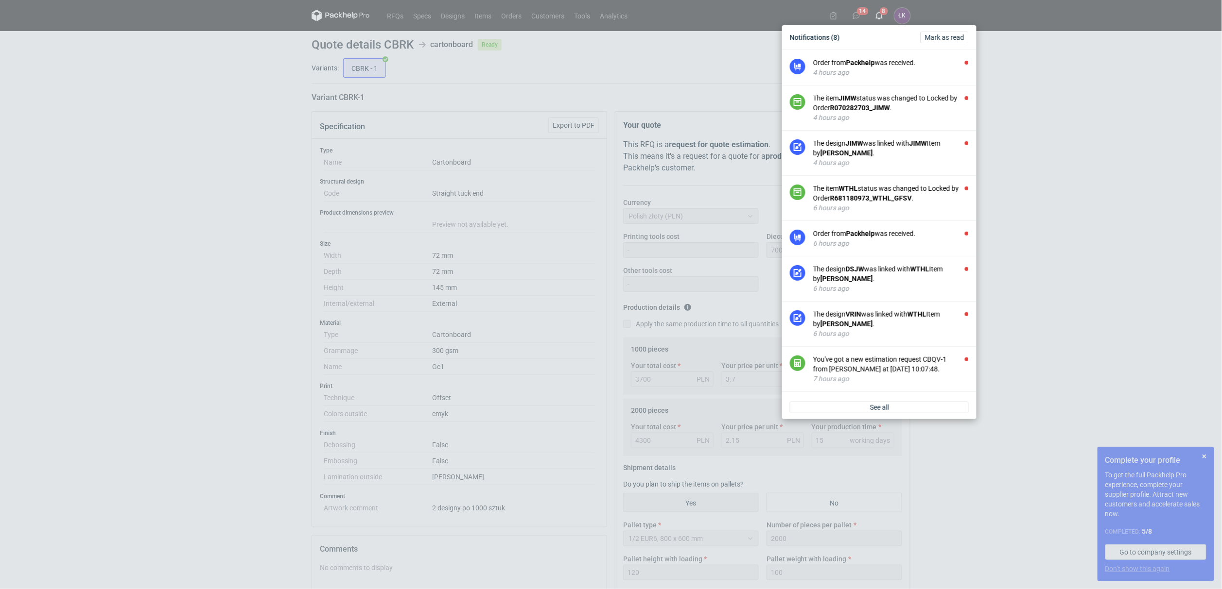
click at [871, 64] on strong "Packhelp" at bounding box center [860, 63] width 29 height 8
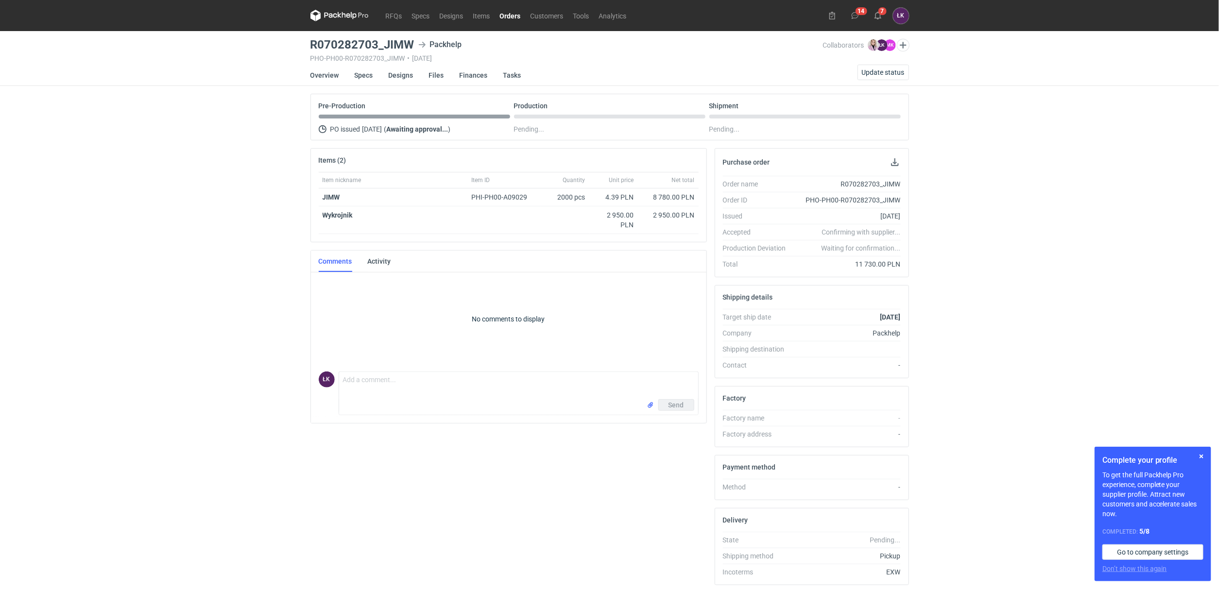
click at [275, 202] on div "RFQs Specs Designs Items Orders Customers Tools Analytics 14 7 [PERSON_NAME] Ko…" at bounding box center [609, 294] width 1219 height 589
click at [888, 70] on span "Update status" at bounding box center [883, 72] width 43 height 7
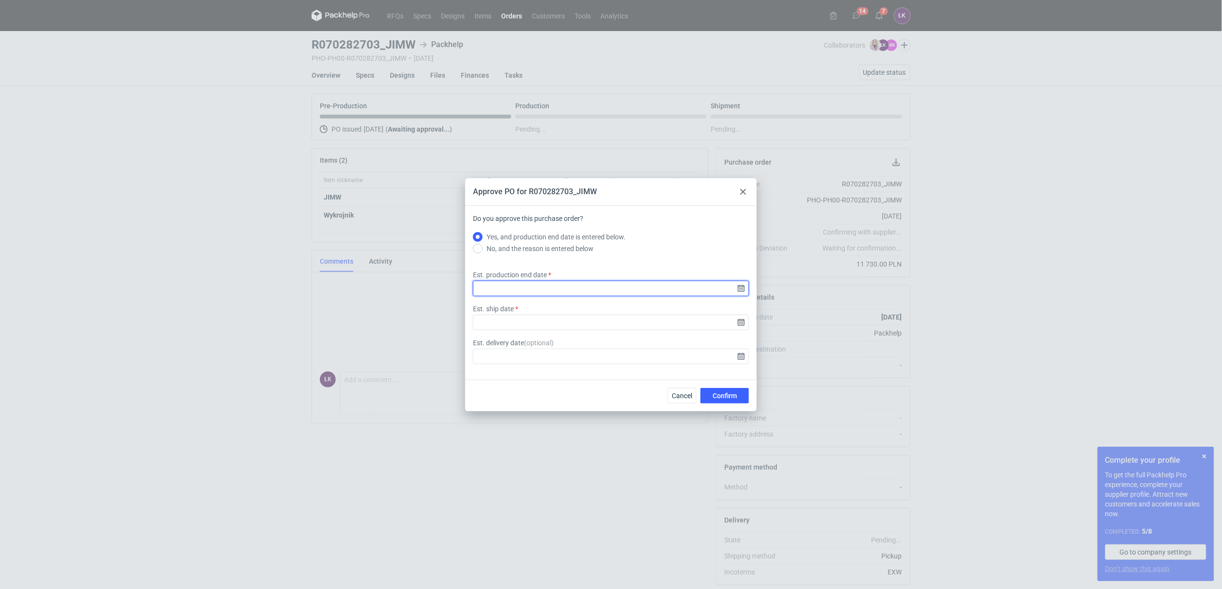
click at [738, 290] on input "Est. production end date" at bounding box center [611, 289] width 276 height 16
click at [629, 311] on span "23" at bounding box center [626, 310] width 8 height 10
type input "[DATE]"
click at [742, 323] on input "Est. ship date" at bounding box center [611, 323] width 276 height 16
click at [641, 310] on span "24" at bounding box center [642, 310] width 8 height 10
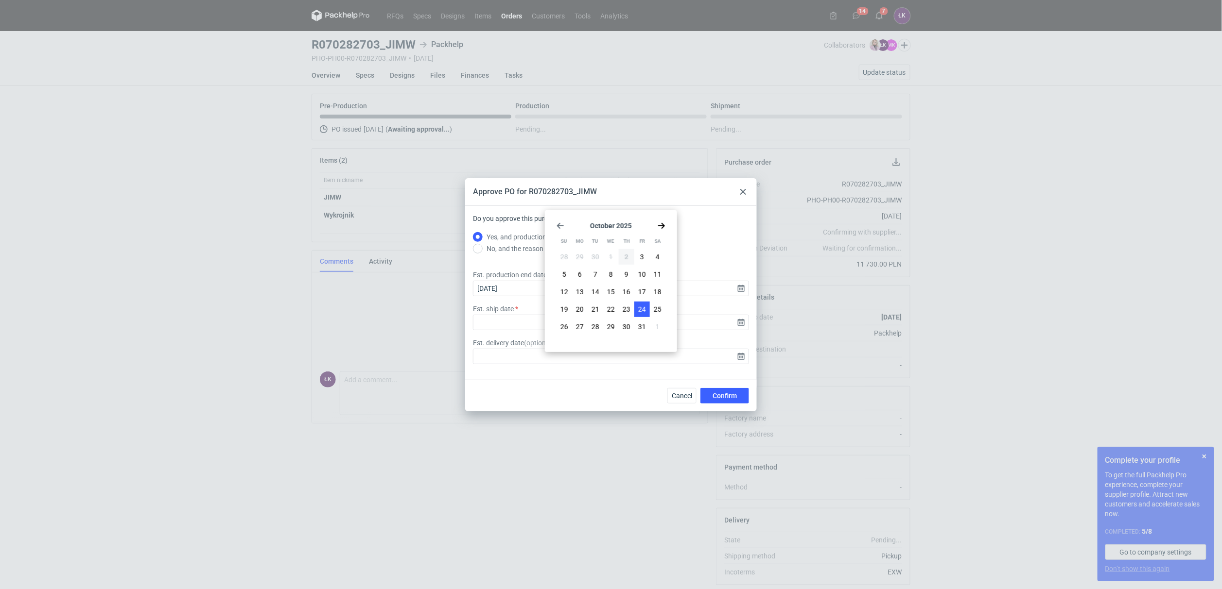
type input "[DATE]"
click at [723, 397] on span "Confirm" at bounding box center [724, 396] width 24 height 7
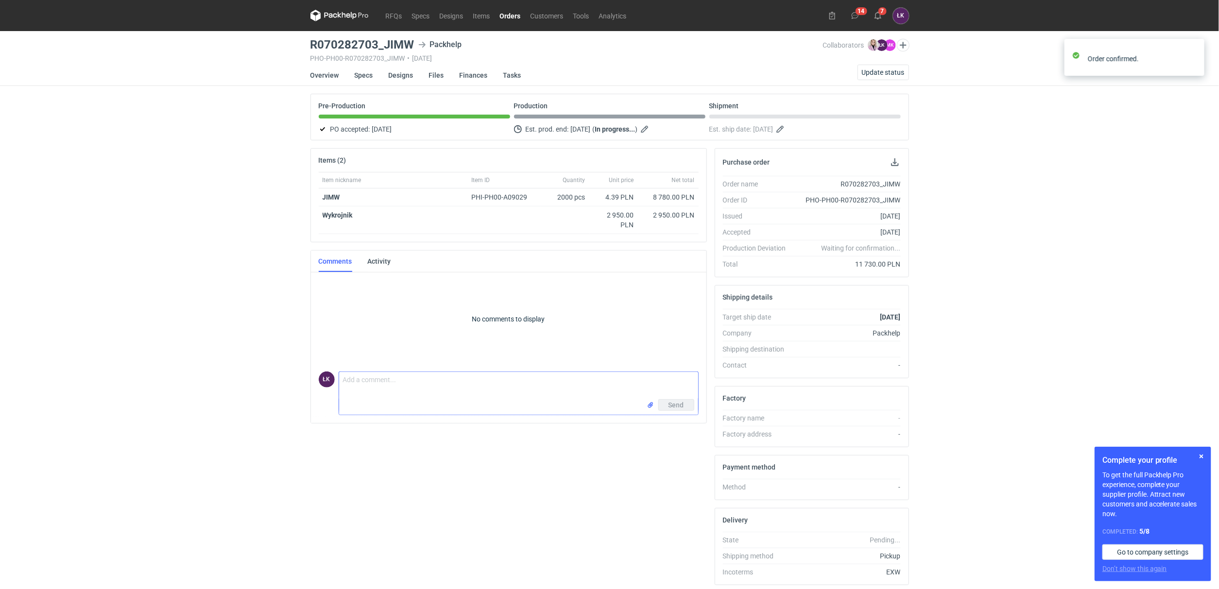
click at [392, 395] on textarea "Comment message" at bounding box center [518, 385] width 359 height 27
type textarea "Pani Klaudio, dziekuję za złożone zamówienie :)"
click at [679, 402] on span "Send" at bounding box center [677, 405] width 16 height 7
click at [879, 15] on icon at bounding box center [878, 16] width 8 height 8
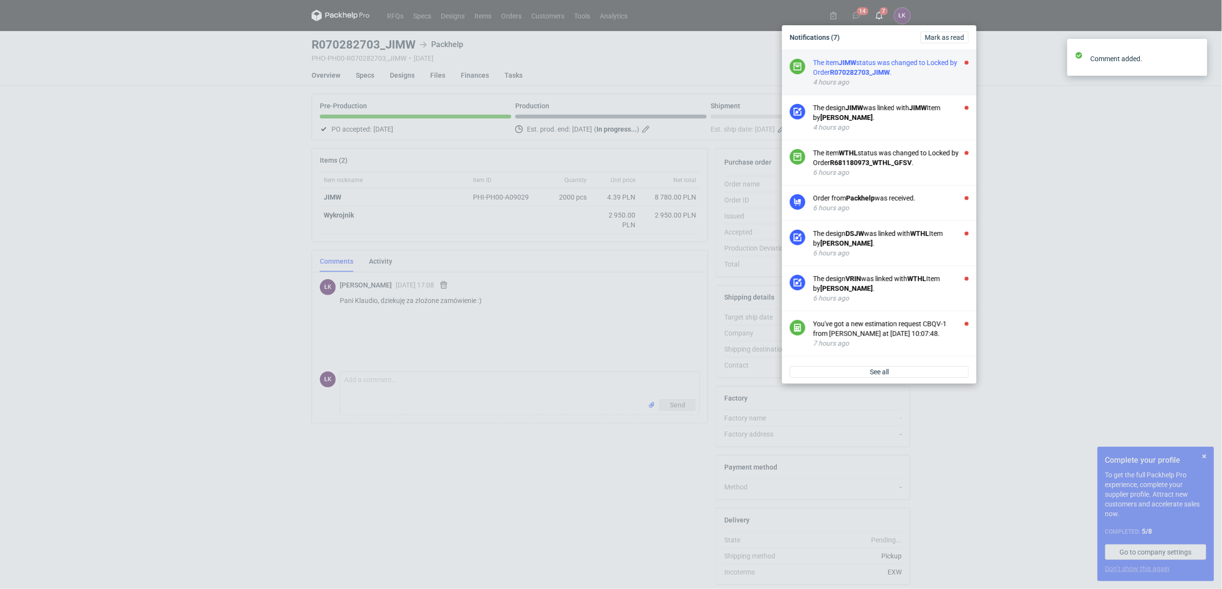
click at [889, 70] on strong "R070282703_JIMW" at bounding box center [860, 73] width 60 height 8
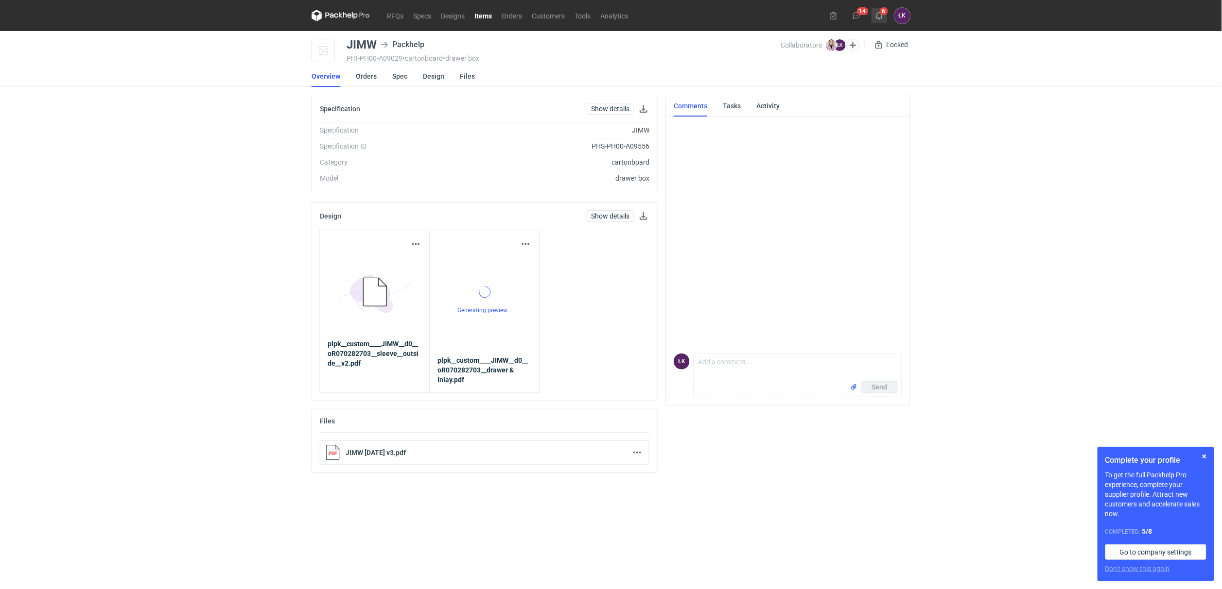
click at [882, 17] on icon at bounding box center [879, 16] width 8 height 8
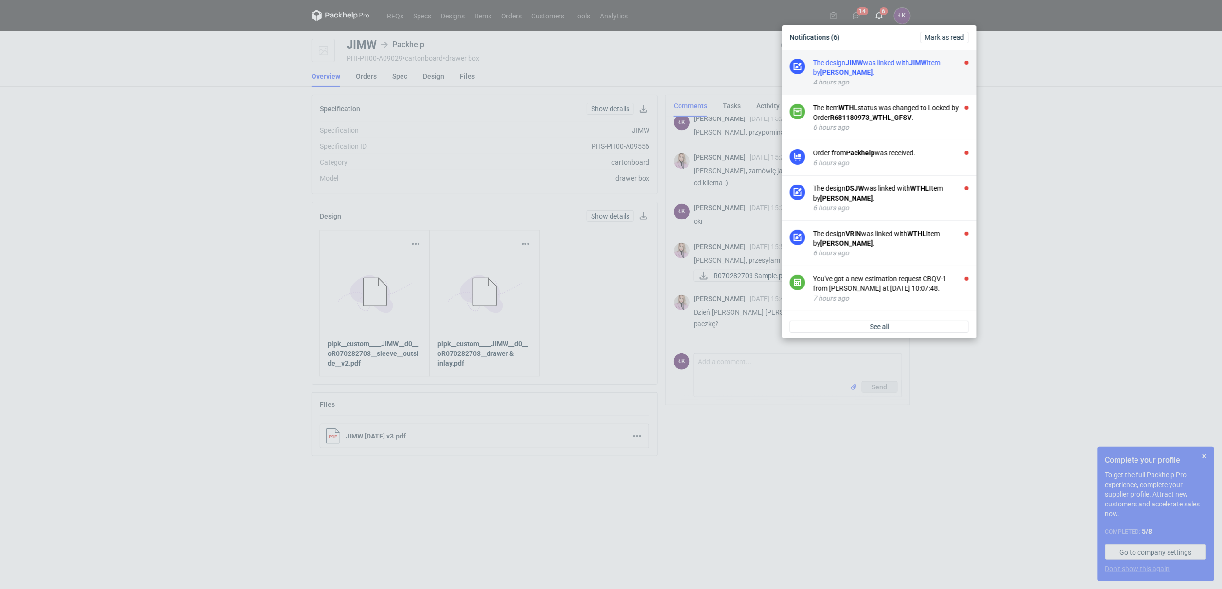
click at [891, 75] on div "The design [PERSON_NAME] was linked with JIMW Item by [PERSON_NAME] ." at bounding box center [890, 67] width 155 height 19
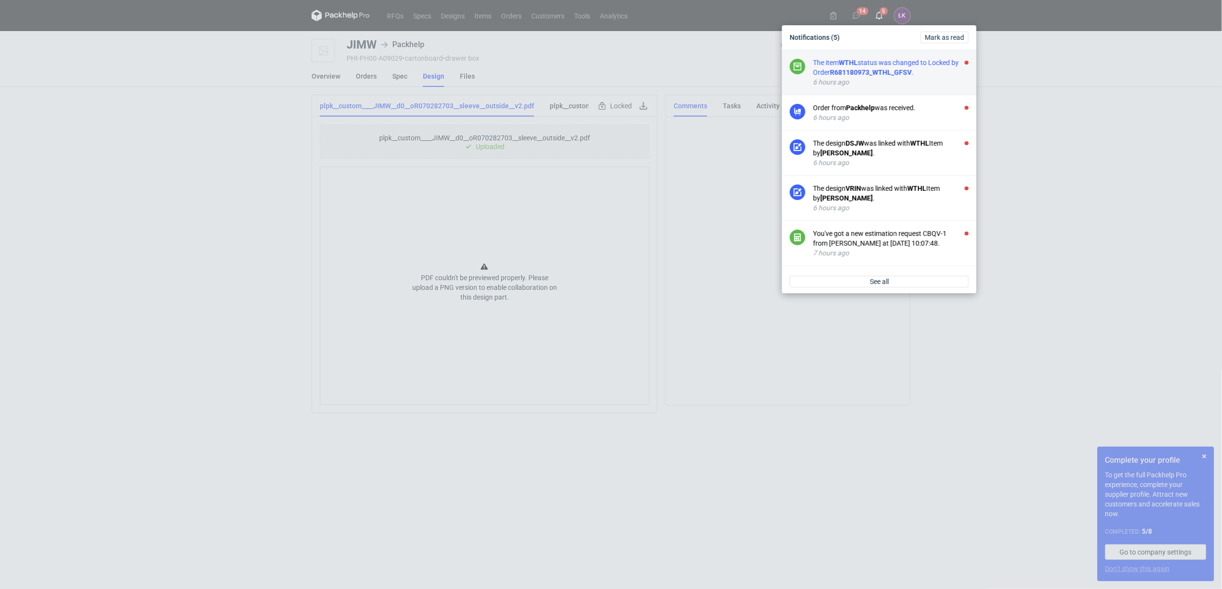
click at [892, 63] on div "The item WTHL status was changed to Locked by Order R681180973_WTHL_GFSV ." at bounding box center [890, 67] width 155 height 19
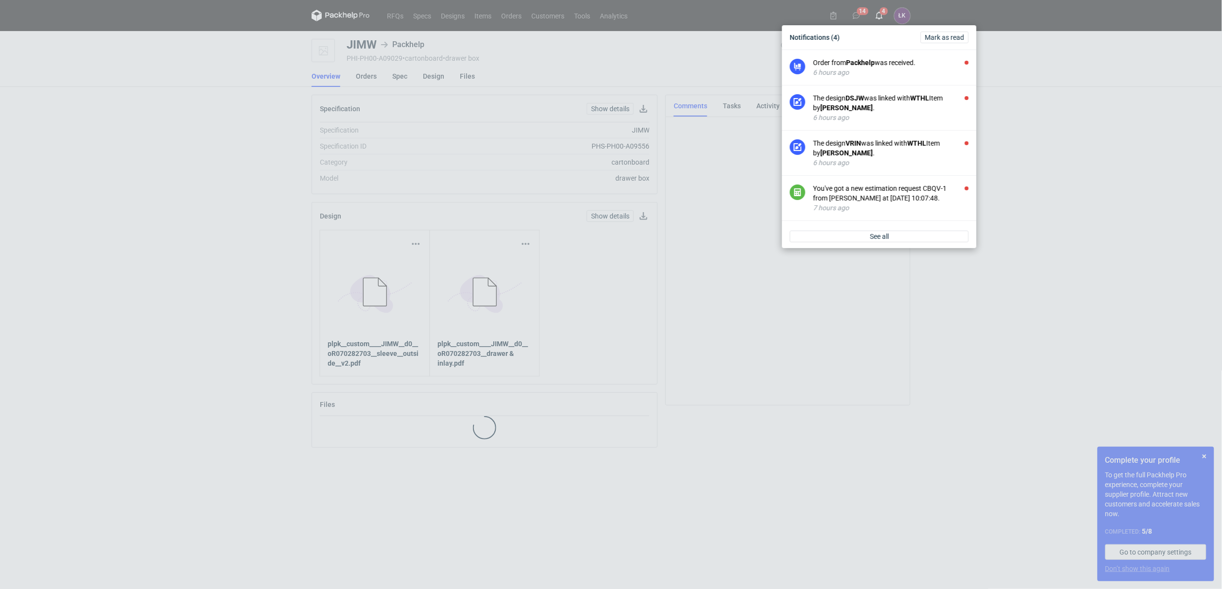
click at [892, 68] on div "Order from Packhelp was received." at bounding box center [890, 63] width 155 height 10
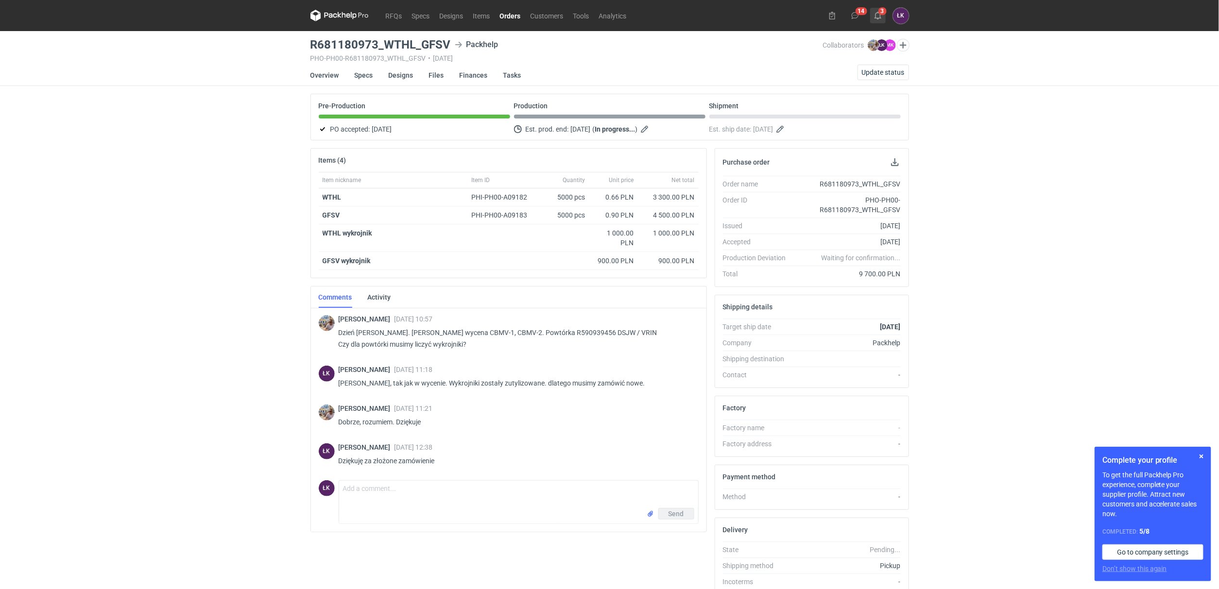
click at [876, 21] on button "3" at bounding box center [878, 16] width 16 height 16
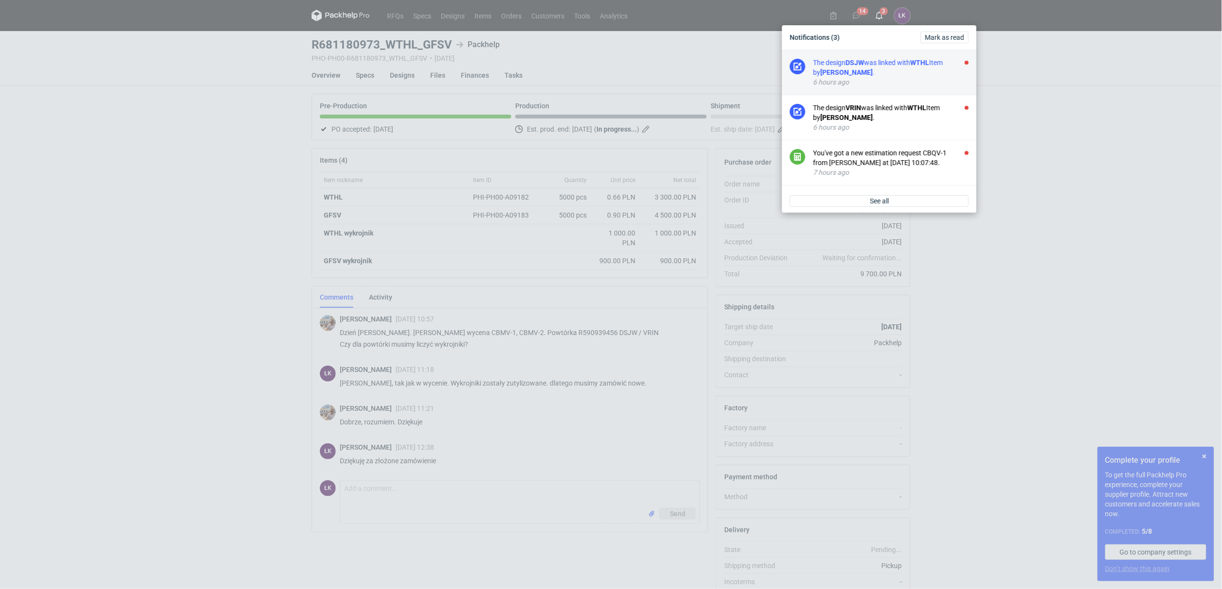
click at [892, 70] on div "The design DSJW was linked with WTHL Item by [PERSON_NAME] ." at bounding box center [890, 67] width 155 height 19
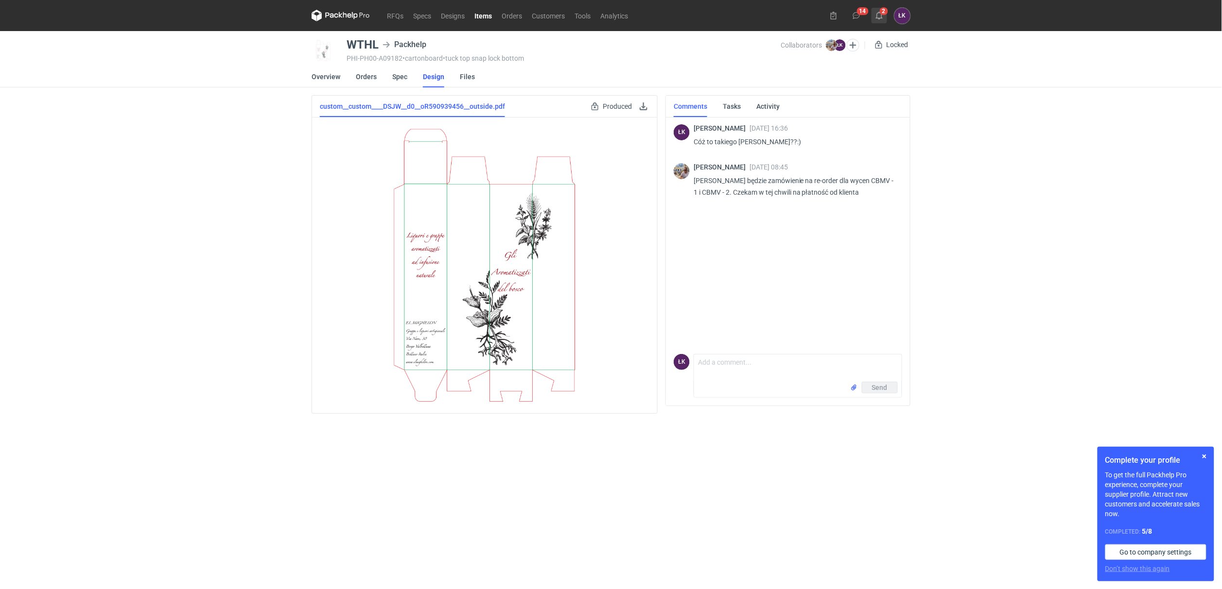
click at [881, 17] on icon at bounding box center [879, 16] width 8 height 8
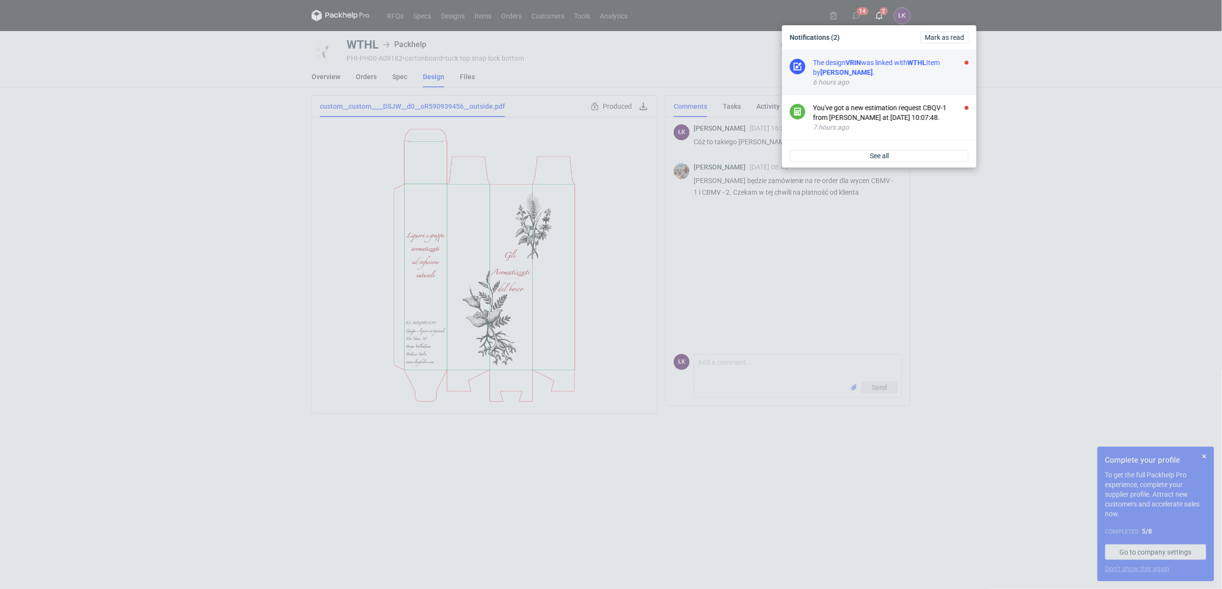
click at [892, 80] on div "6 hours ago" at bounding box center [890, 82] width 155 height 10
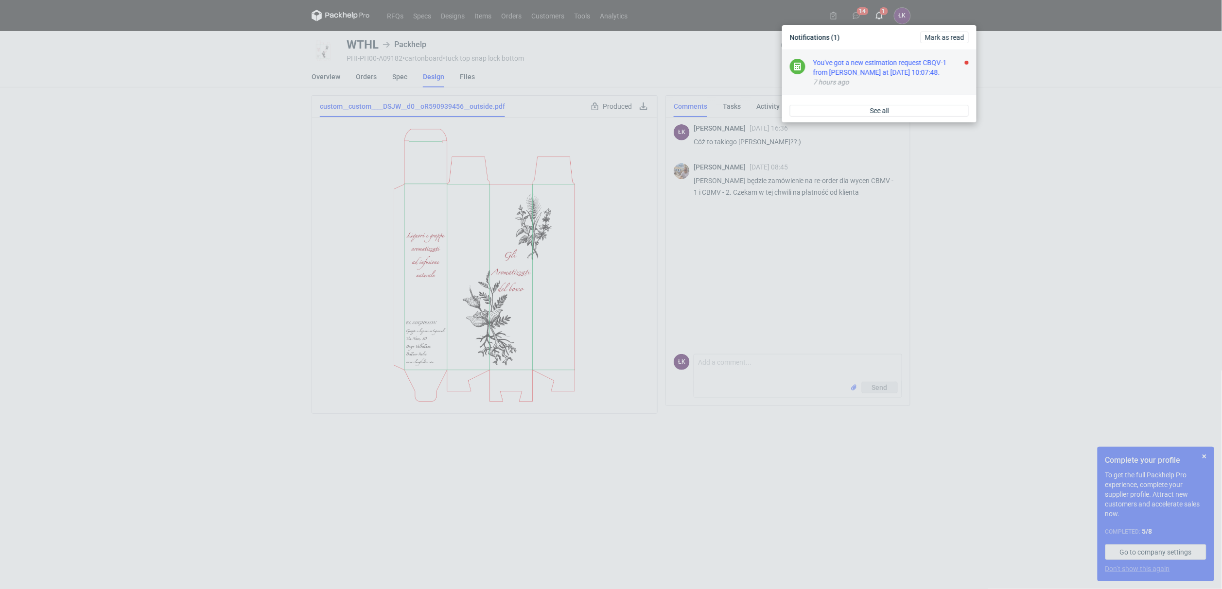
click at [881, 81] on div "7 hours ago" at bounding box center [890, 82] width 155 height 10
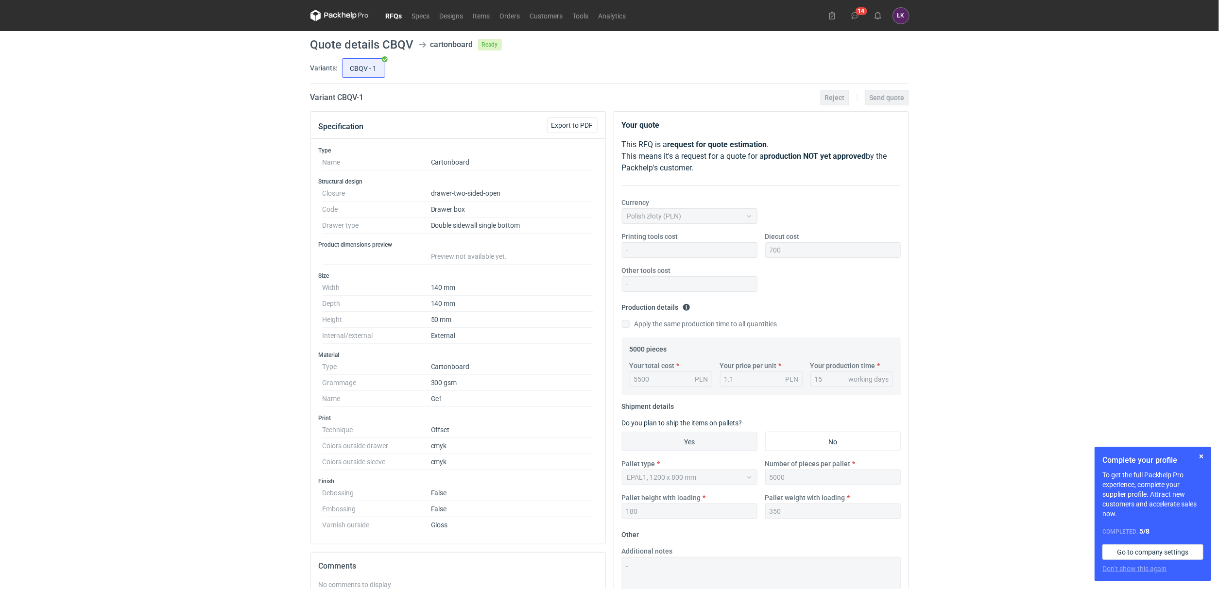
drag, startPoint x: 212, startPoint y: 334, endPoint x: 275, endPoint y: 337, distance: 62.8
click at [211, 334] on div "RFQs Specs Designs Items Orders Customers Tools Analytics 14 [PERSON_NAME] Kowa…" at bounding box center [609, 294] width 1219 height 589
